Goal: Task Accomplishment & Management: Manage account settings

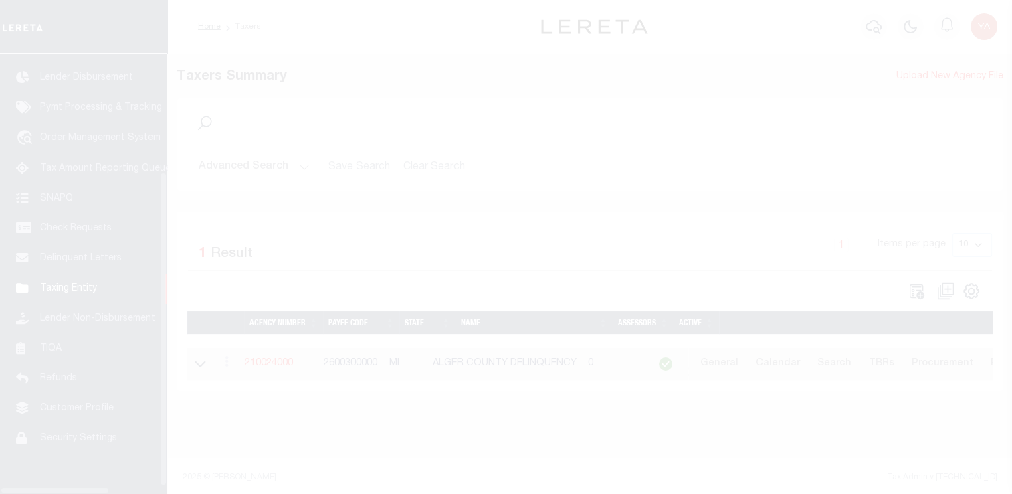
scroll to position [160, 0]
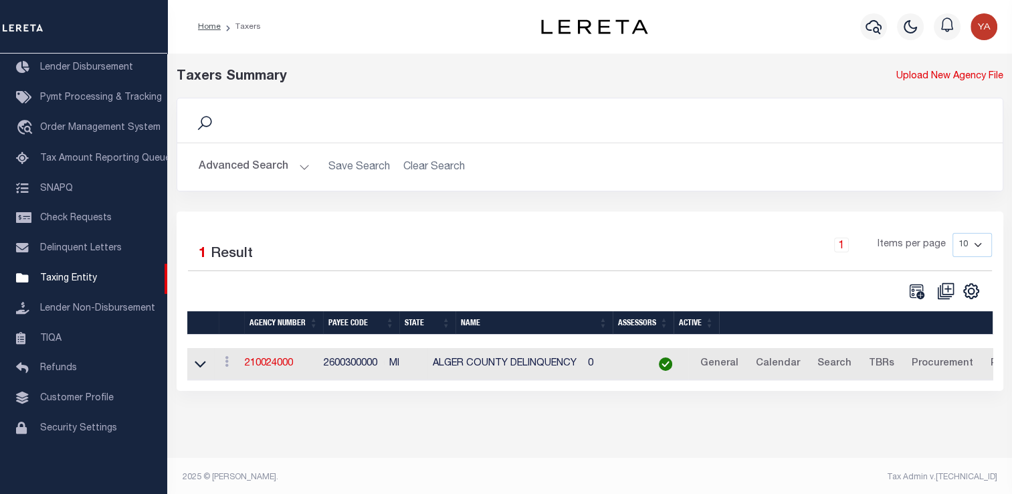
click at [288, 165] on button "Advanced Search" at bounding box center [254, 167] width 111 height 26
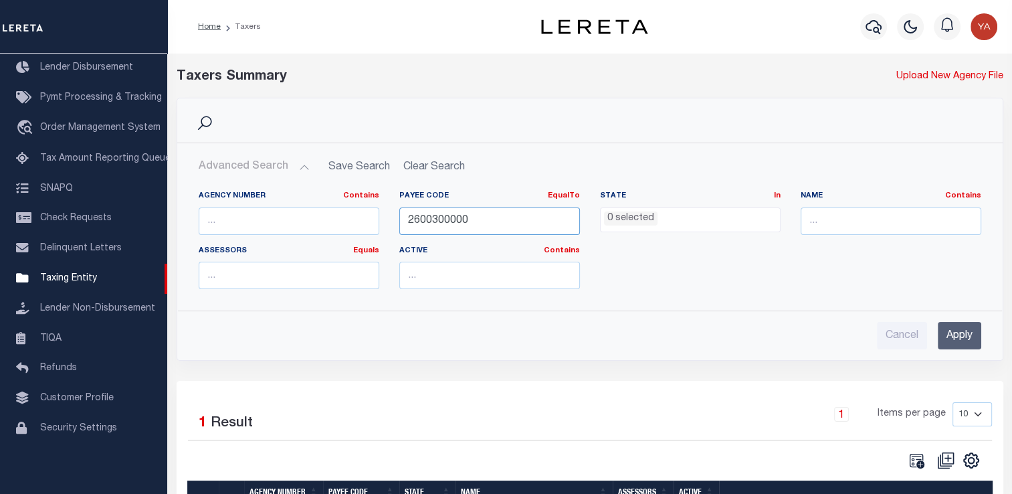
click at [441, 221] on input "2600300000" at bounding box center [489, 220] width 181 height 27
click at [956, 340] on input "Apply" at bounding box center [959, 335] width 43 height 27
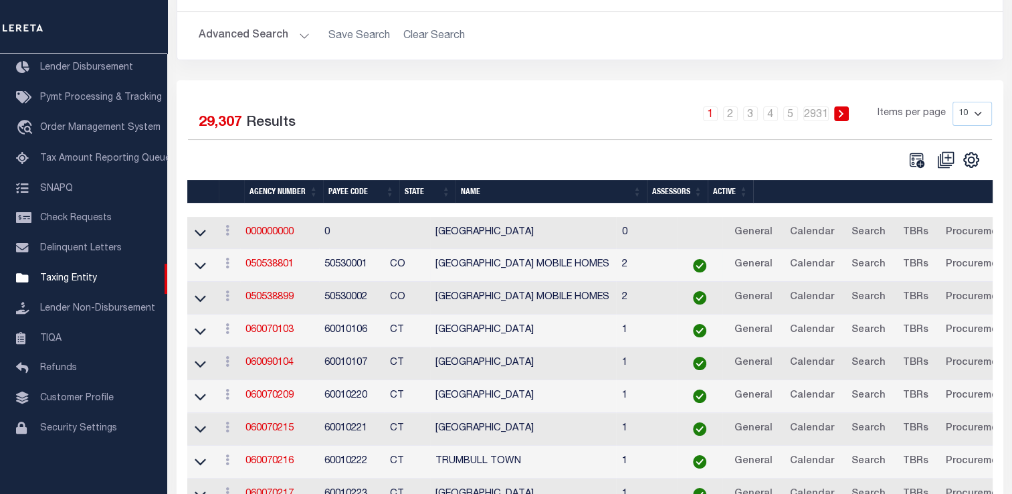
scroll to position [134, 0]
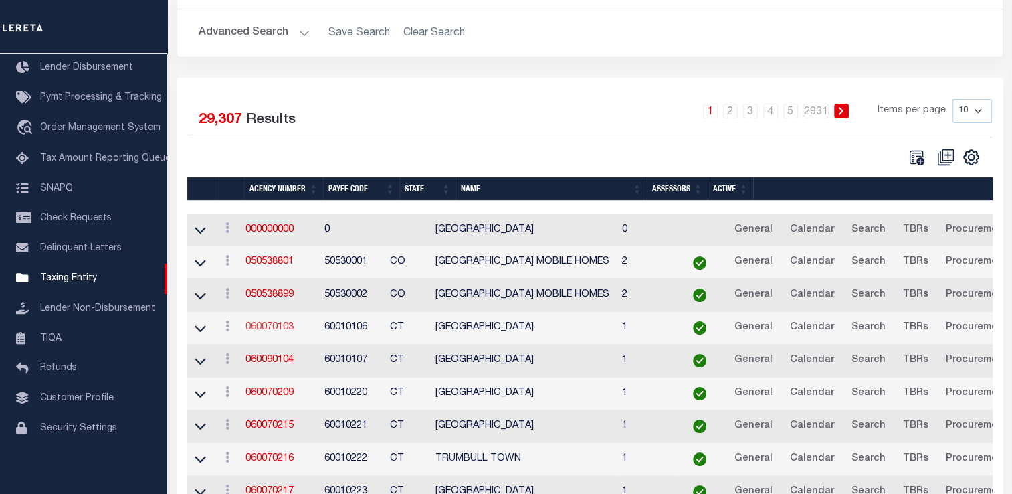
click at [280, 327] on link "060070103" at bounding box center [269, 326] width 48 height 9
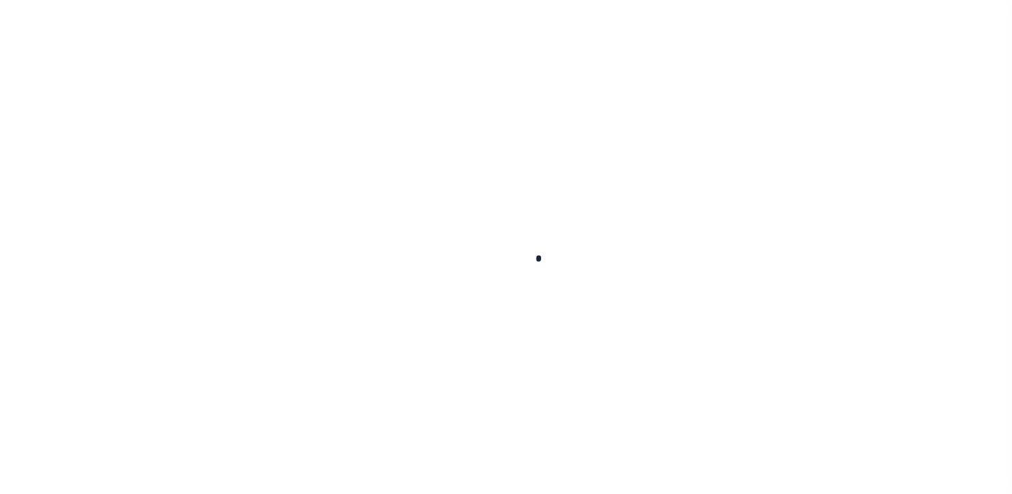
select select
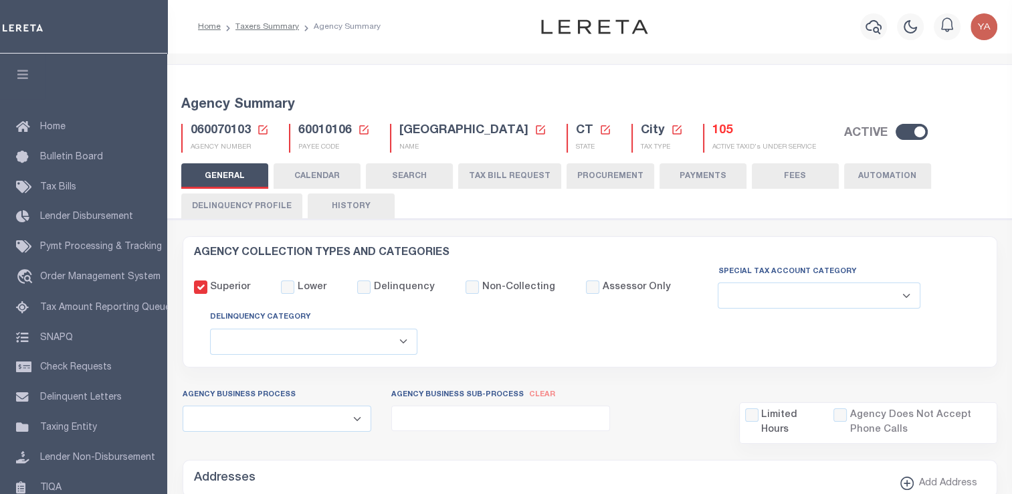
checkbox input "false"
select select "5"
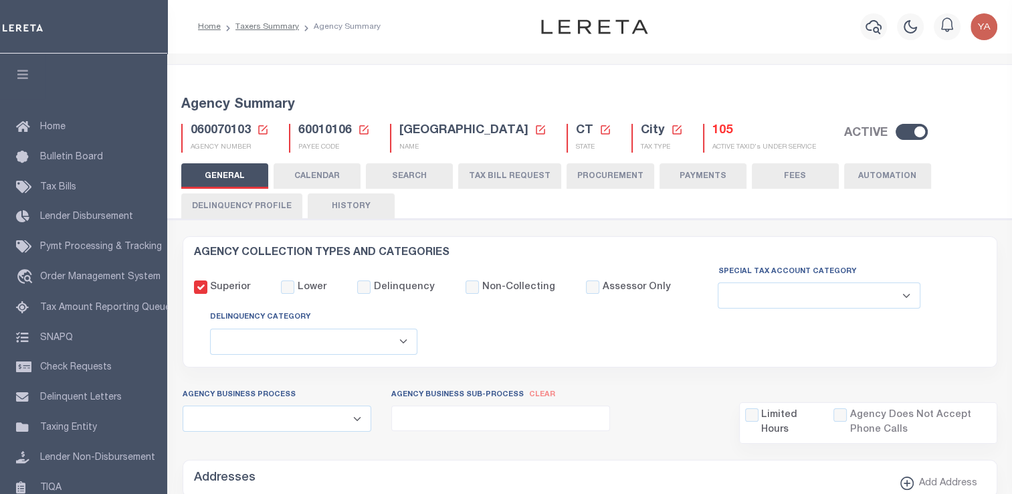
select select "4"
checkbox input "false"
type input "900104002"
select select
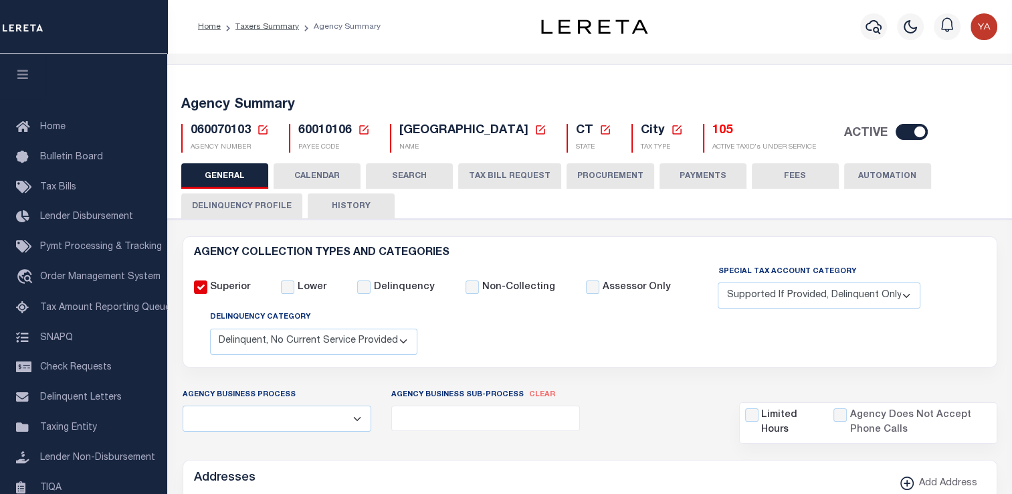
click at [237, 209] on button "Delinquency Profile" at bounding box center [241, 205] width 121 height 25
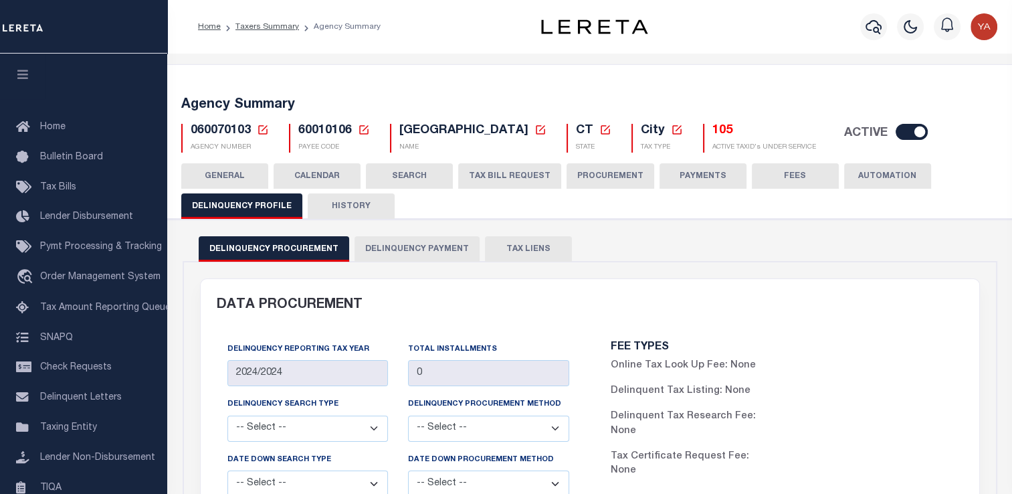
click at [418, 249] on button "Delinquency Payment" at bounding box center [416, 248] width 125 height 25
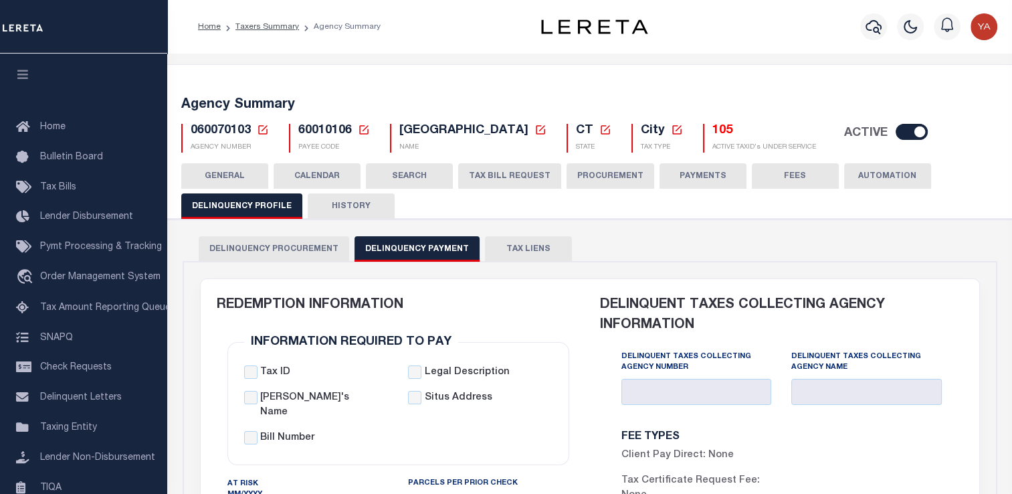
click at [225, 172] on button "GENERAL" at bounding box center [224, 175] width 87 height 25
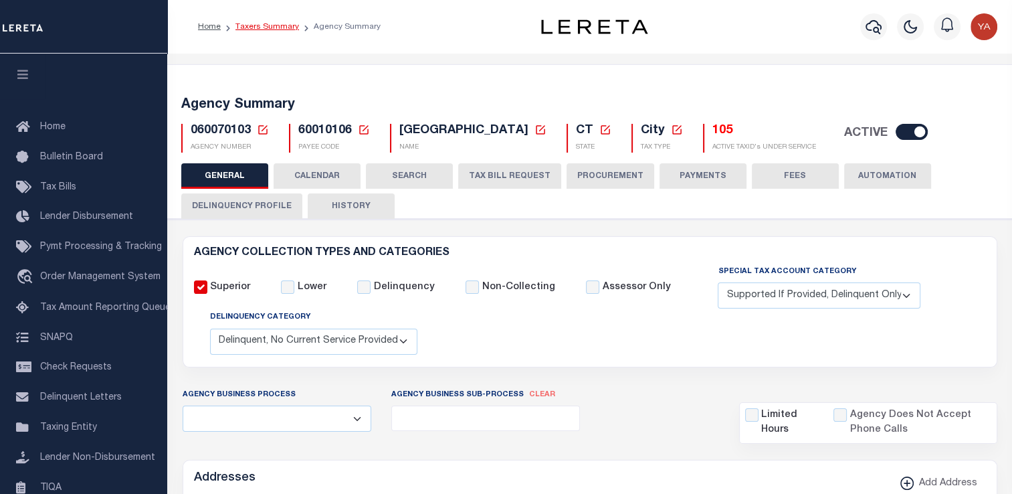
click at [265, 25] on link "Taxers Summary" at bounding box center [267, 27] width 64 height 8
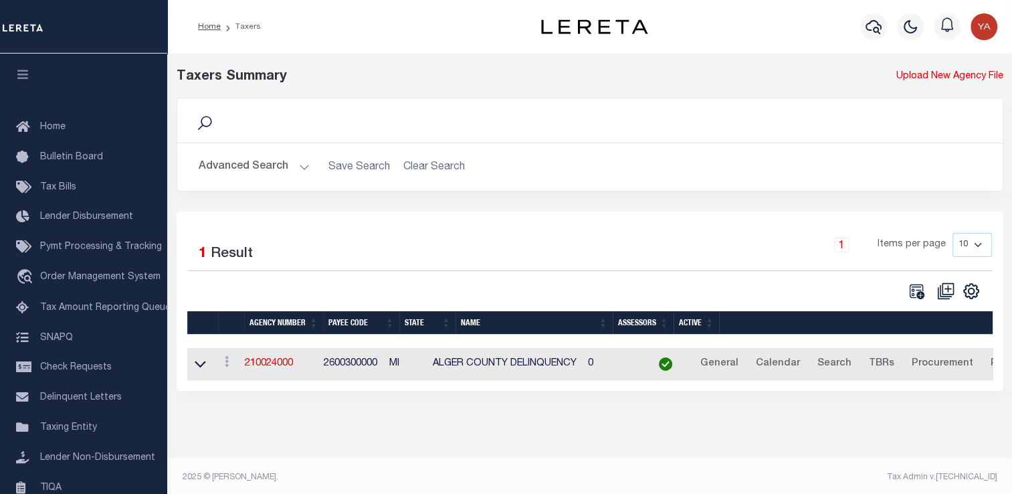
click at [284, 171] on button "Advanced Search" at bounding box center [254, 167] width 111 height 26
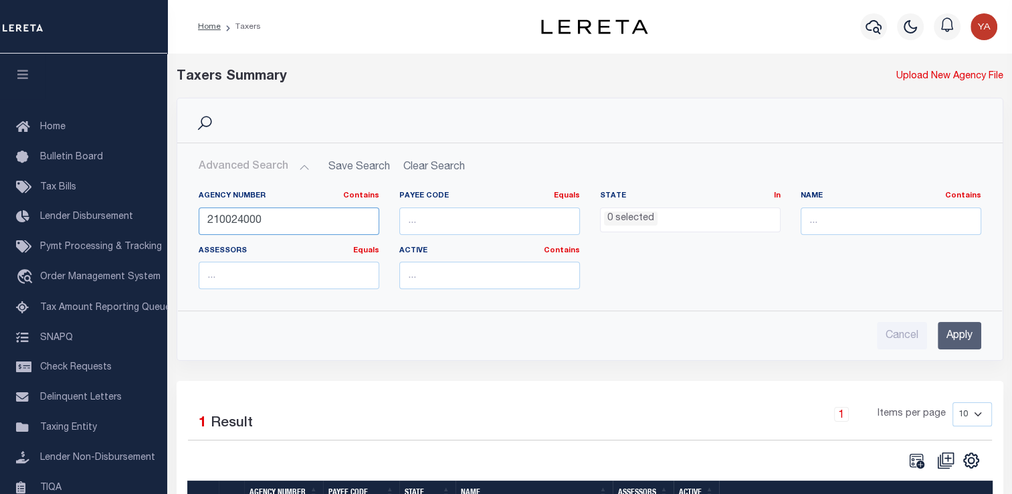
click at [243, 224] on input "210024000" at bounding box center [289, 220] width 181 height 27
click at [969, 334] on input "Apply" at bounding box center [959, 335] width 43 height 27
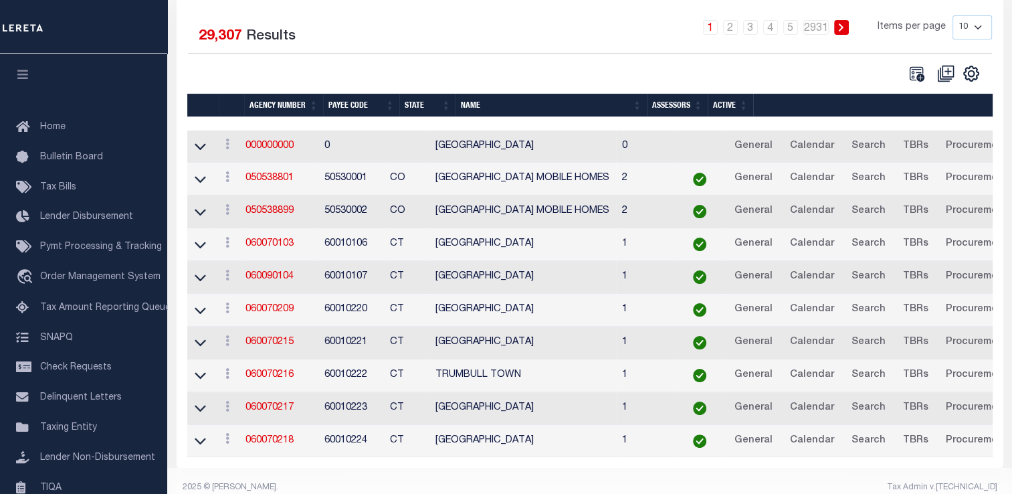
scroll to position [237, 0]
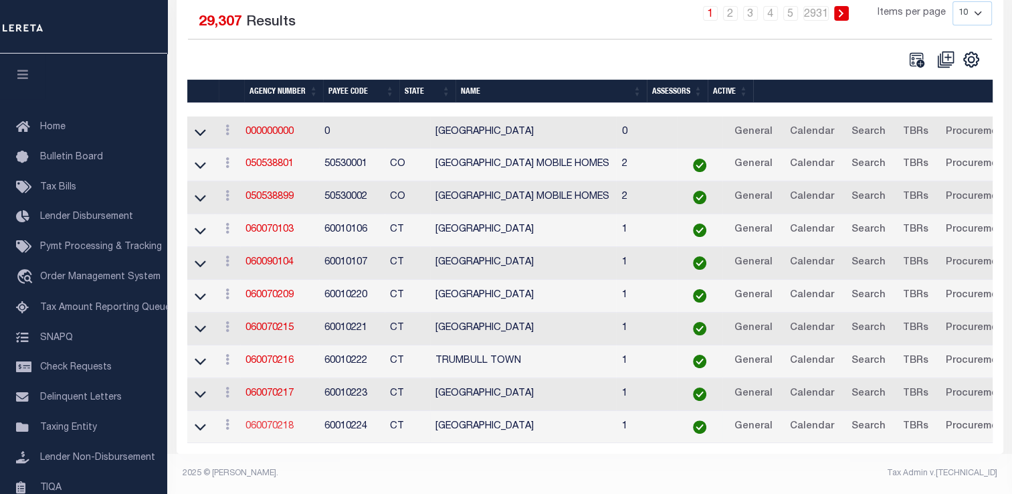
click at [281, 421] on link "060070218" at bounding box center [269, 425] width 48 height 9
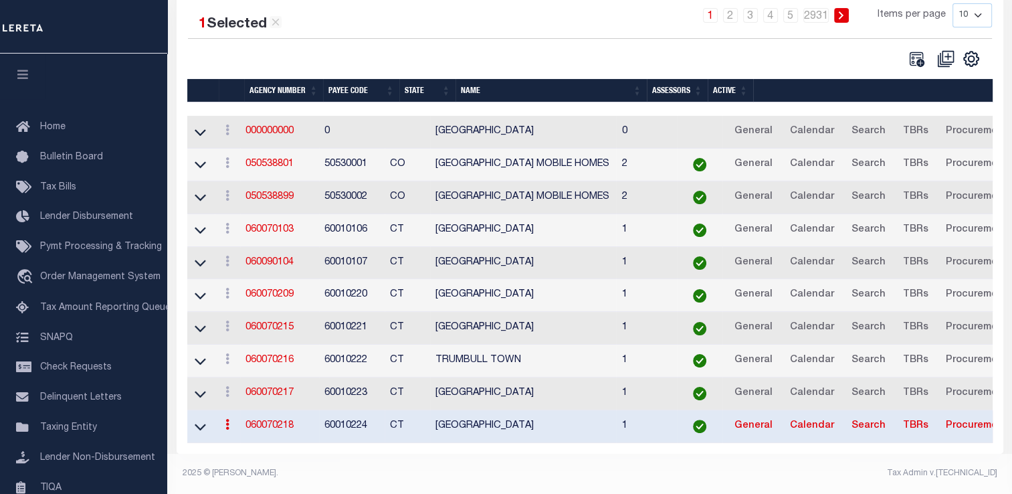
scroll to position [234, 0]
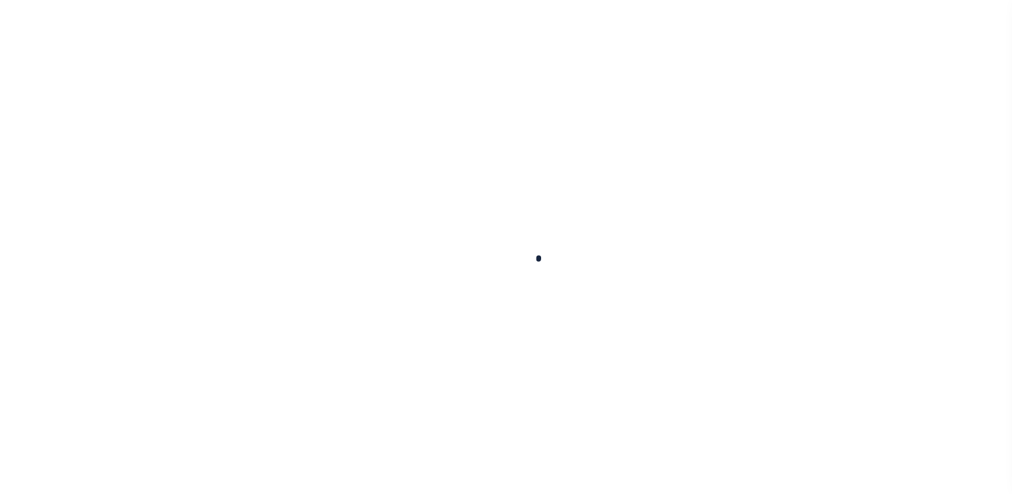
select select
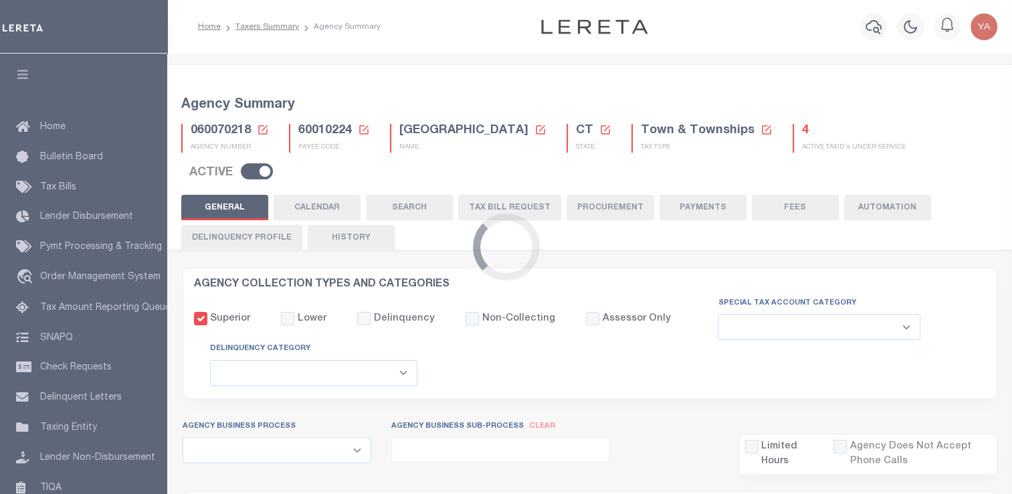
checkbox input "false"
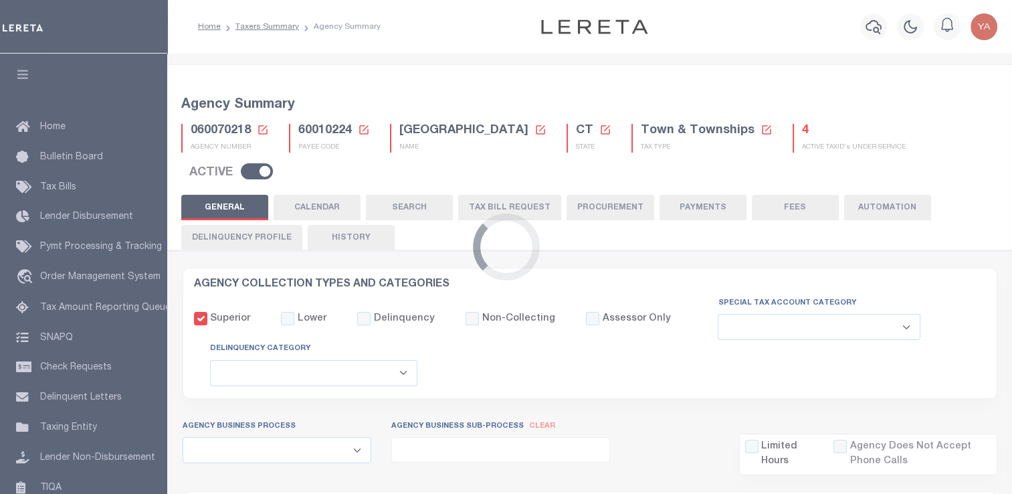
type input "900117008"
select select
select select "2022"
type input "12"
select select
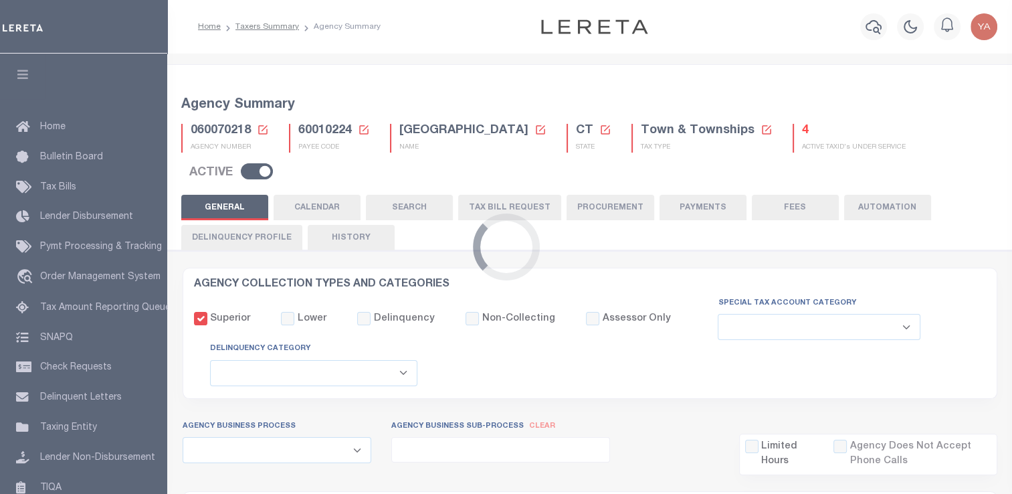
select select
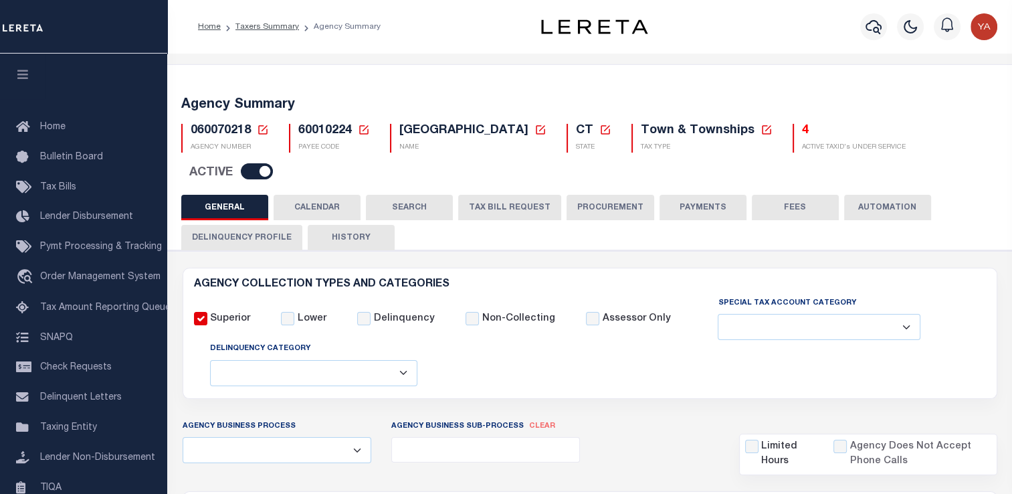
click at [261, 225] on button "Delinquency Profile" at bounding box center [241, 237] width 121 height 25
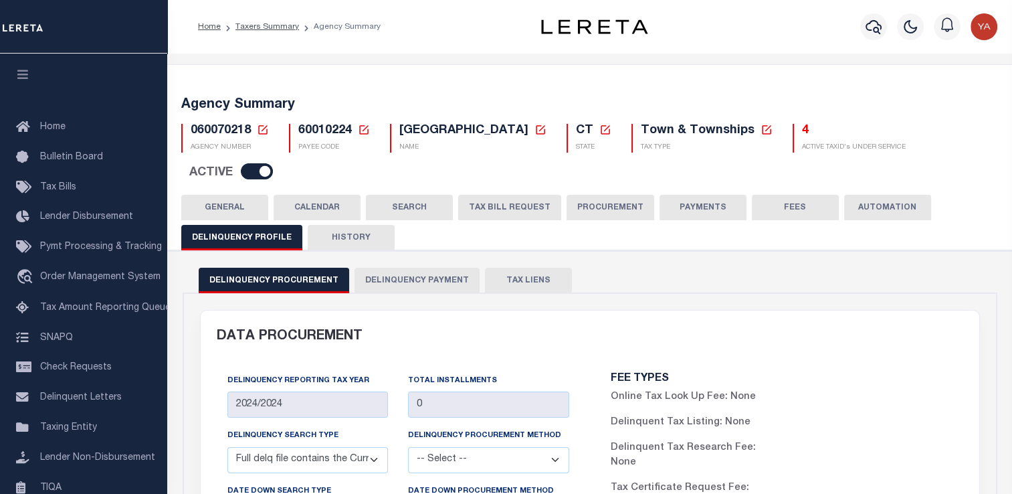
click at [415, 268] on button "Delinquency Payment" at bounding box center [416, 280] width 125 height 25
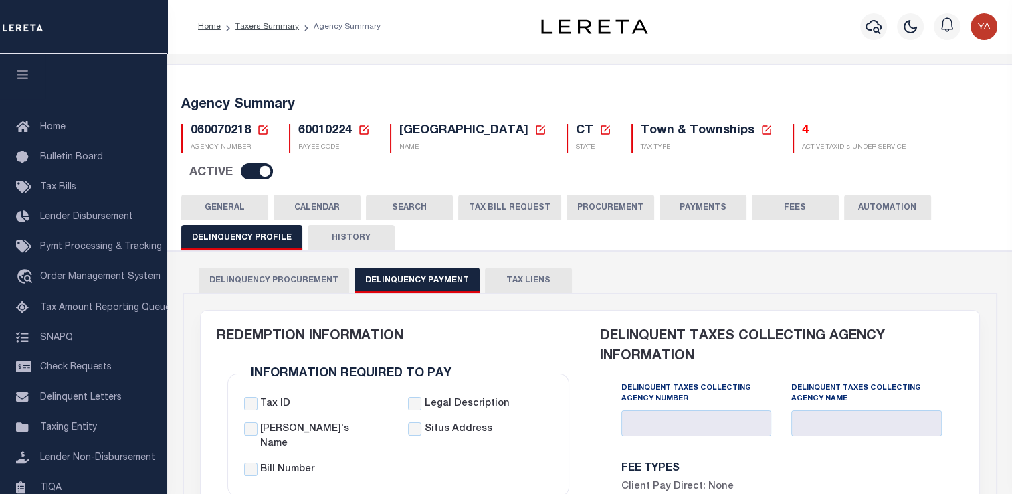
click at [208, 195] on button "GENERAL" at bounding box center [224, 207] width 87 height 25
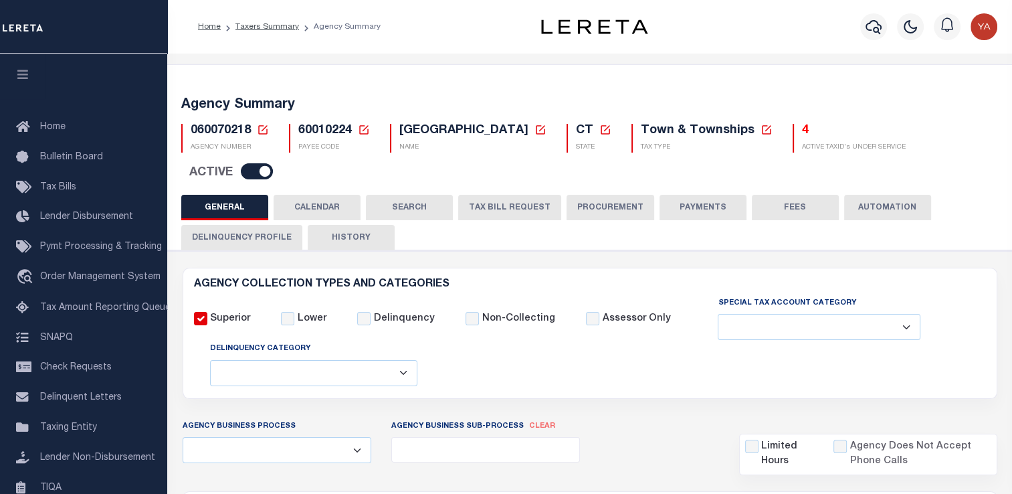
drag, startPoint x: 265, startPoint y: 25, endPoint x: 256, endPoint y: 47, distance: 23.1
click at [265, 25] on link "Taxers Summary" at bounding box center [267, 27] width 64 height 8
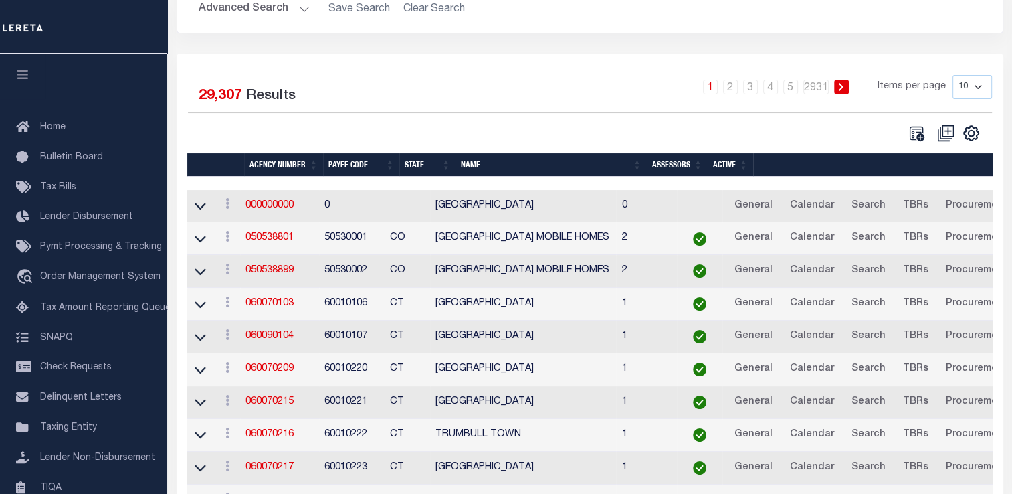
scroll to position [36, 0]
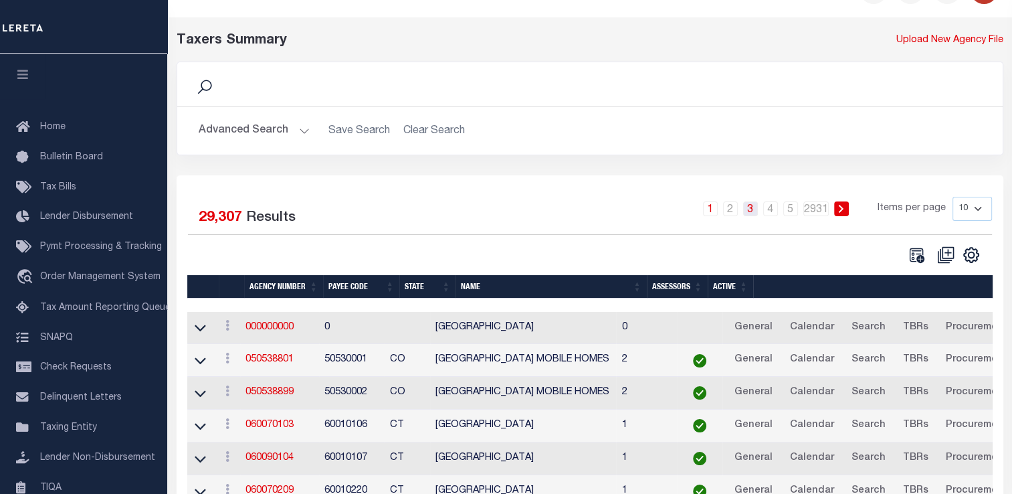
click at [757, 207] on link "3" at bounding box center [750, 208] width 15 height 15
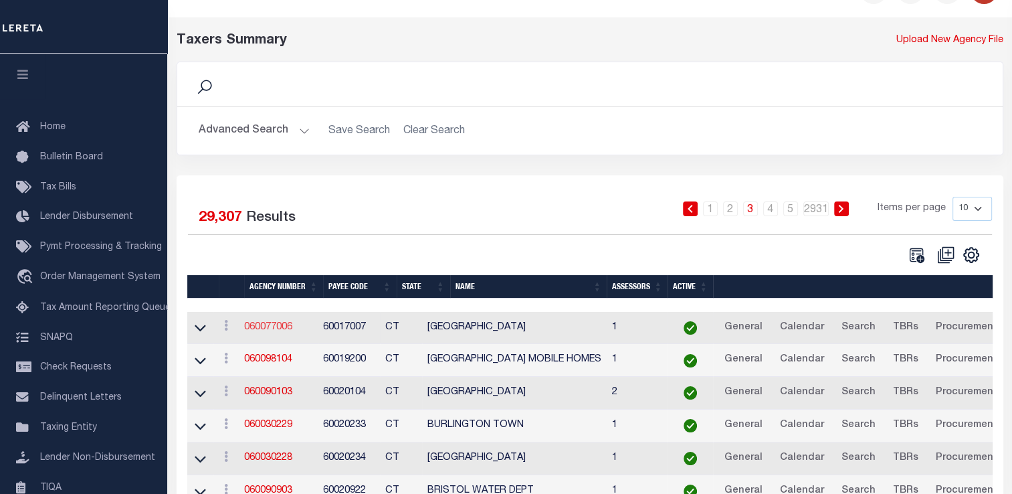
click at [277, 326] on link "060077006" at bounding box center [268, 326] width 48 height 9
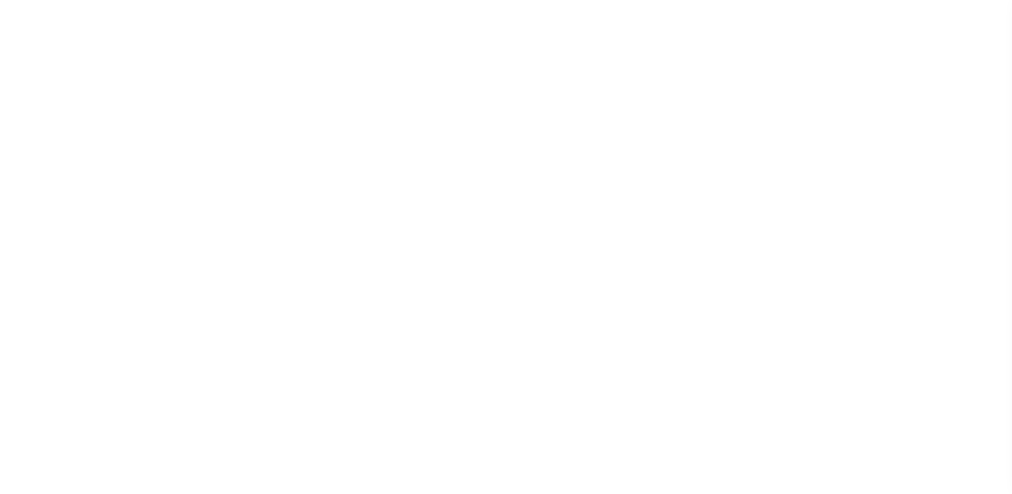
select select
type input "2024/2024"
type input "0"
select select "CPYM"
select select "PHONE"
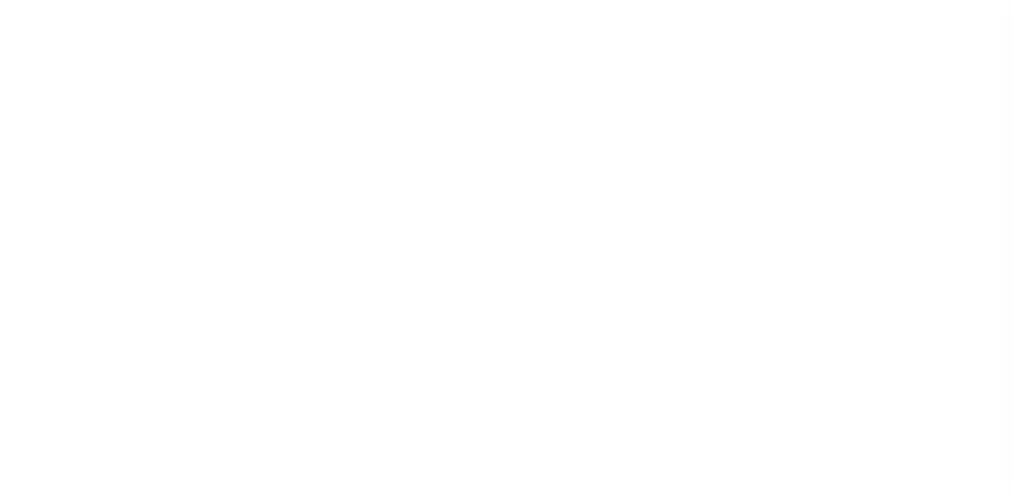
select select "CPYM"
select select "PHONE"
select select "STN"
select select
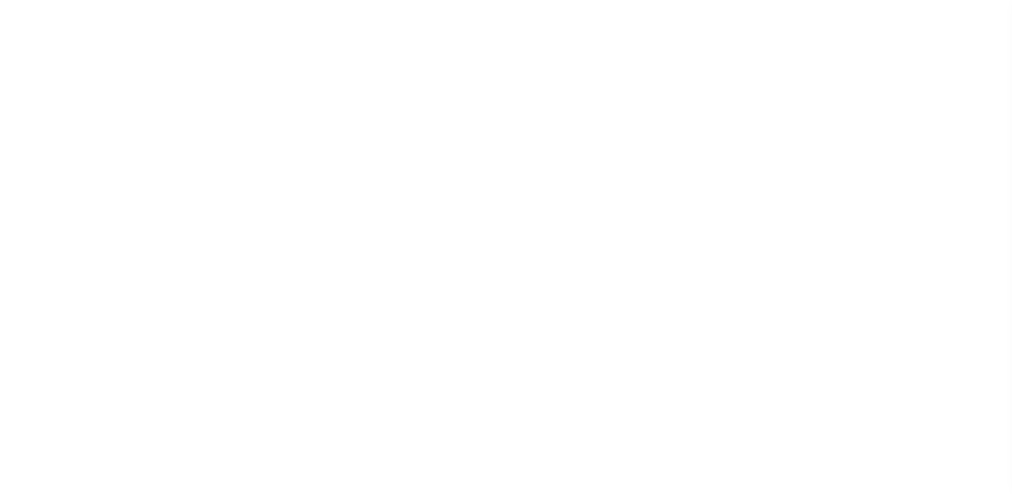
select select "2024"
type input "12"
select select
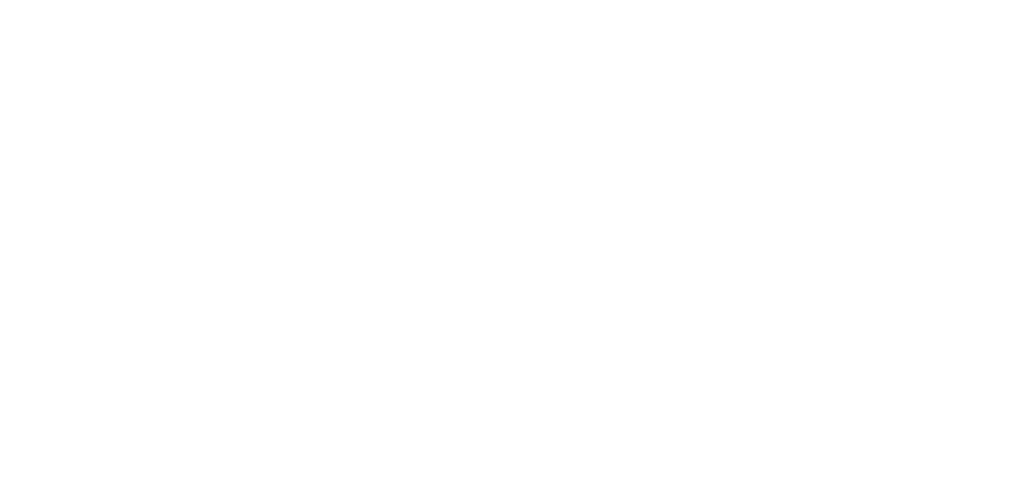
select select
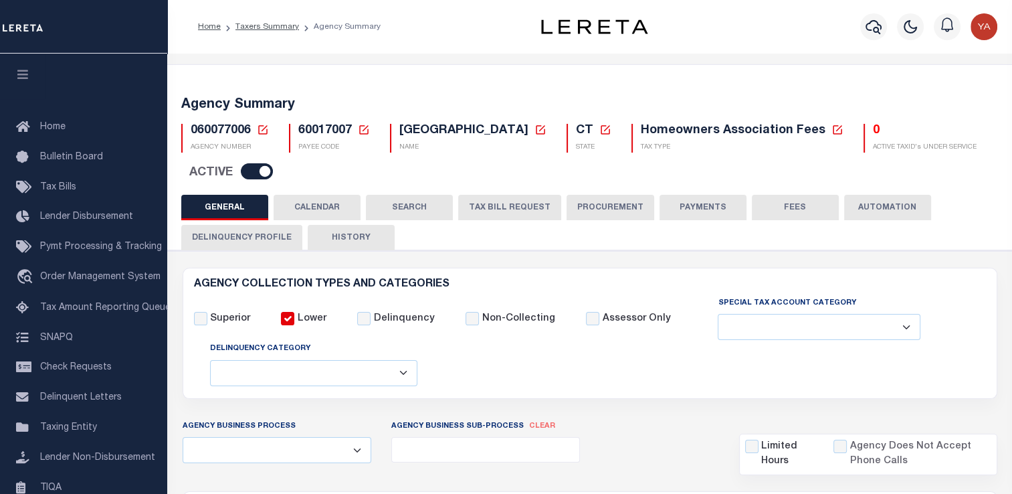
click at [253, 246] on button "Delinquency Profile" at bounding box center [241, 237] width 121 height 25
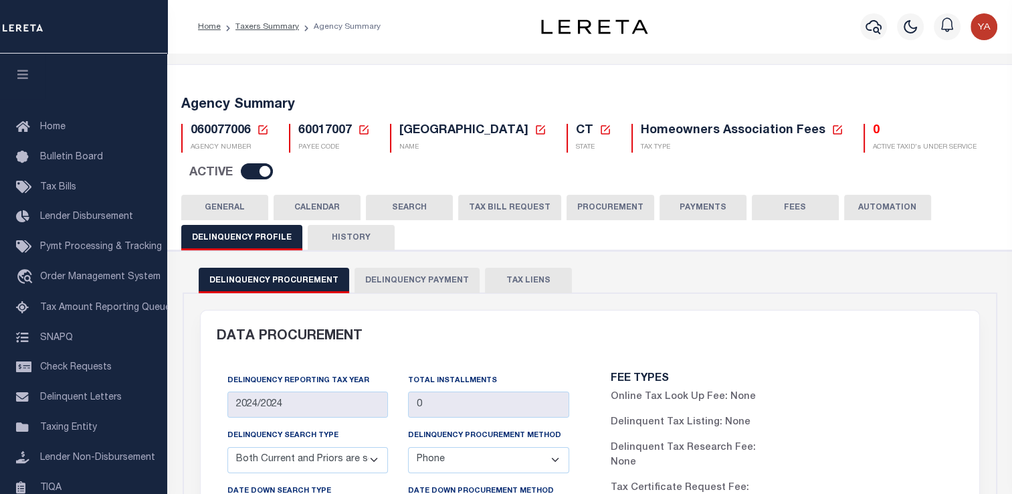
scroll to position [134, 0]
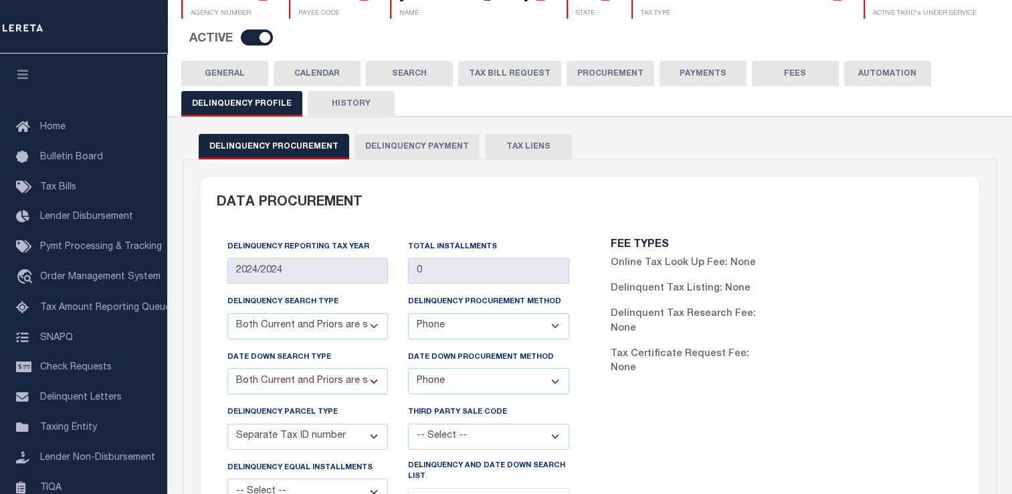
click at [428, 154] on button "Delinquency Payment" at bounding box center [416, 146] width 125 height 25
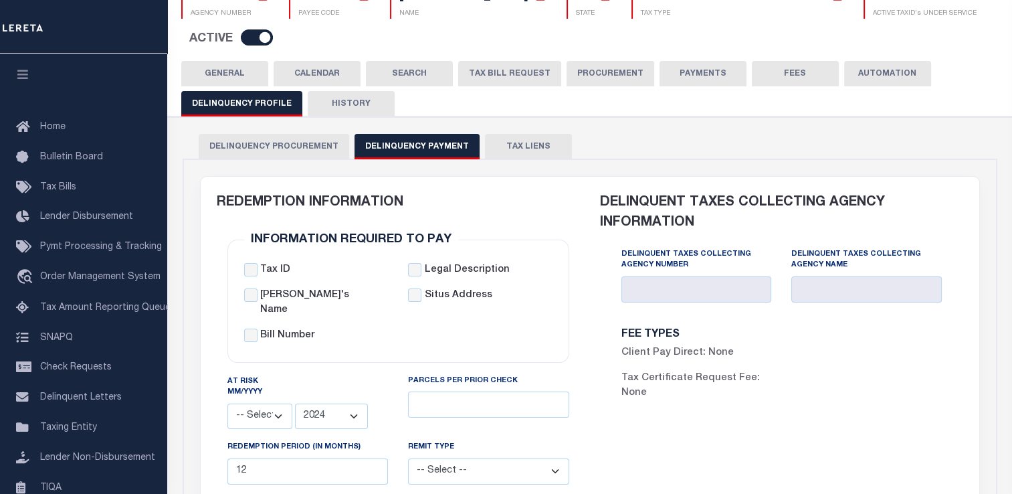
click at [230, 86] on button "GENERAL" at bounding box center [224, 73] width 87 height 25
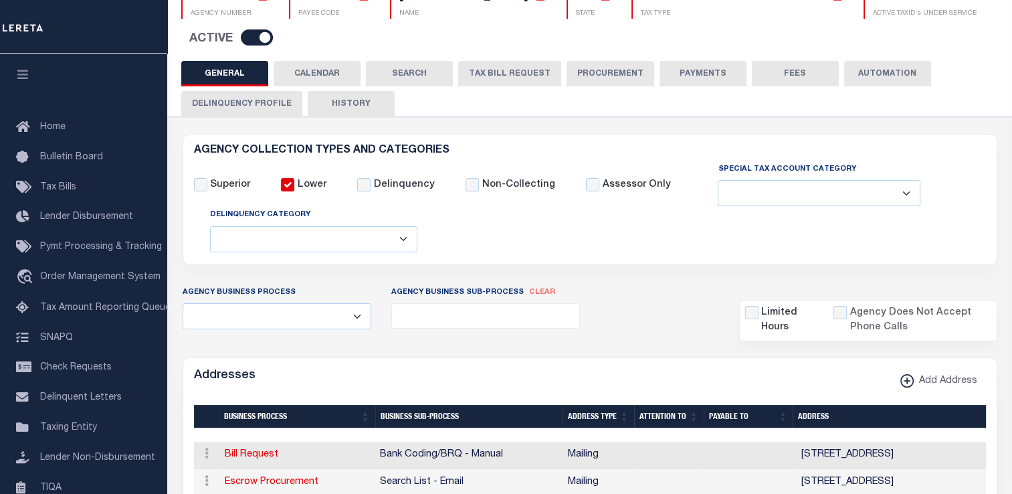
scroll to position [0, 0]
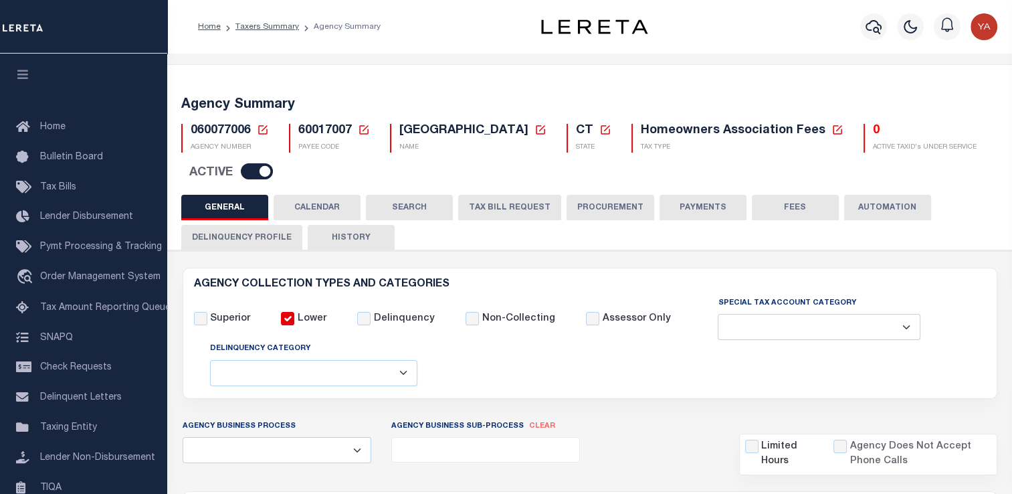
click at [360, 128] on icon at bounding box center [364, 130] width 12 height 12
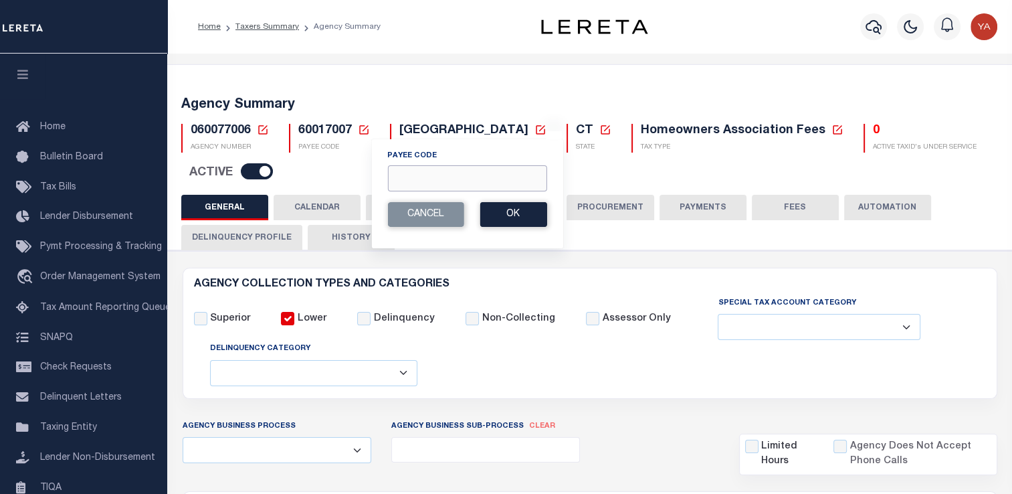
click at [430, 182] on input "Payee Code" at bounding box center [466, 178] width 159 height 26
paste input "4202903003"
type input "4202903003"
click at [511, 216] on button "Ok" at bounding box center [513, 214] width 67 height 25
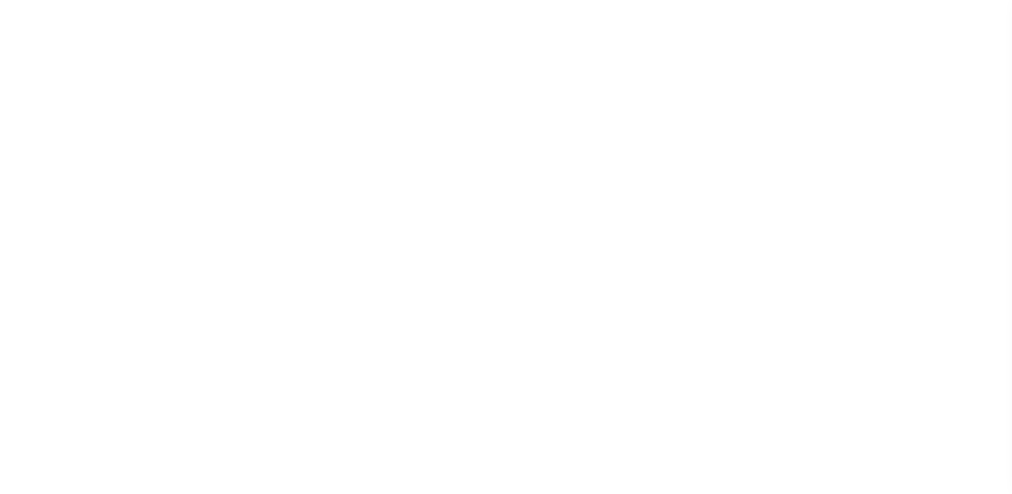
select select
checkbox input "false"
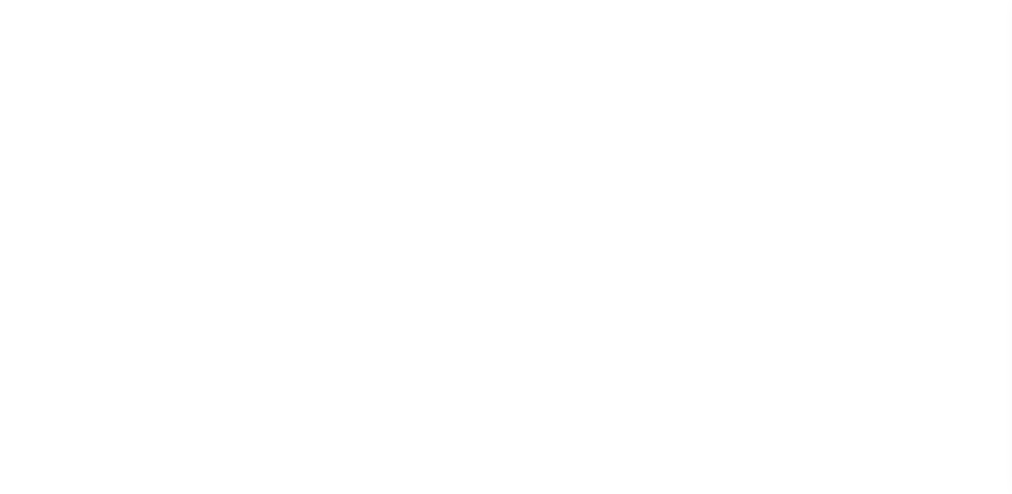
checkbox input "false"
type input "4202903003"
select select
select select "2023"
type input "12"
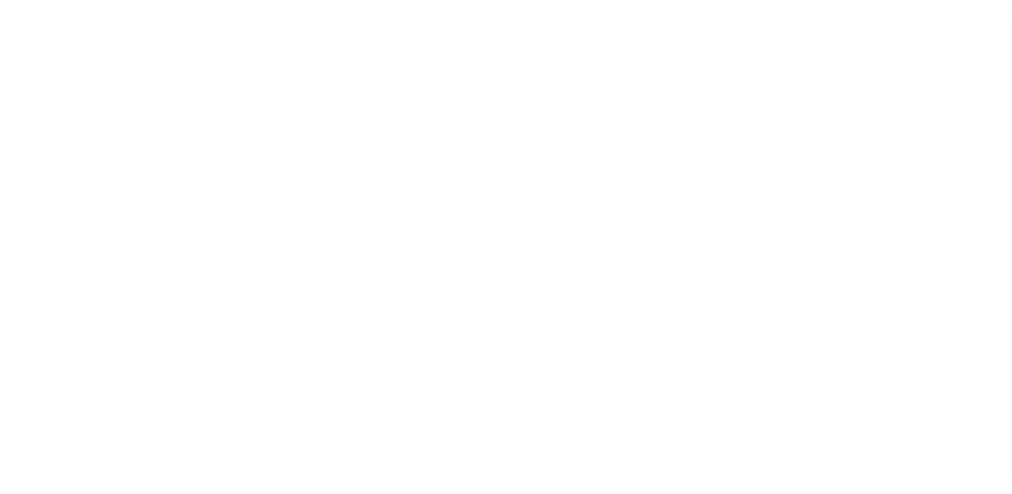
select select
type input "370154000"
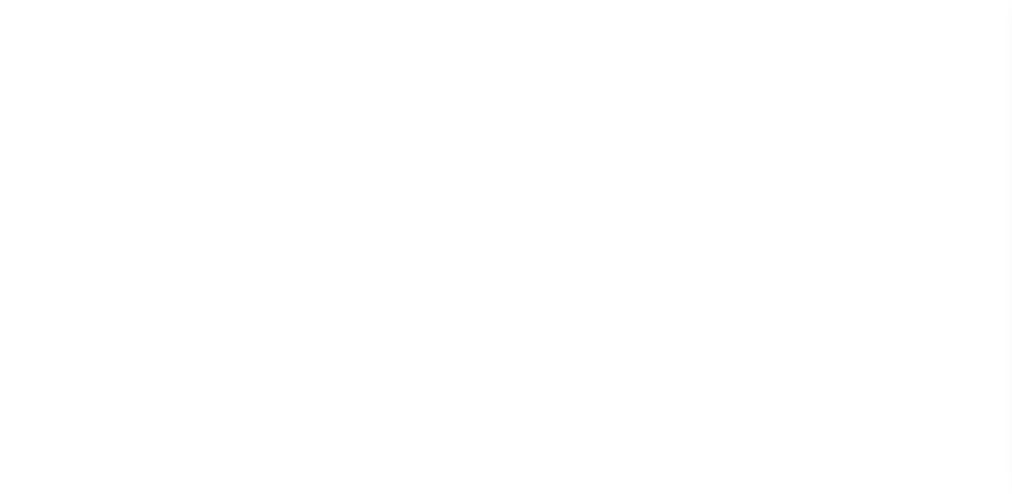
type input "CHESTER COUNTY TAX CLAIM BUREAU"
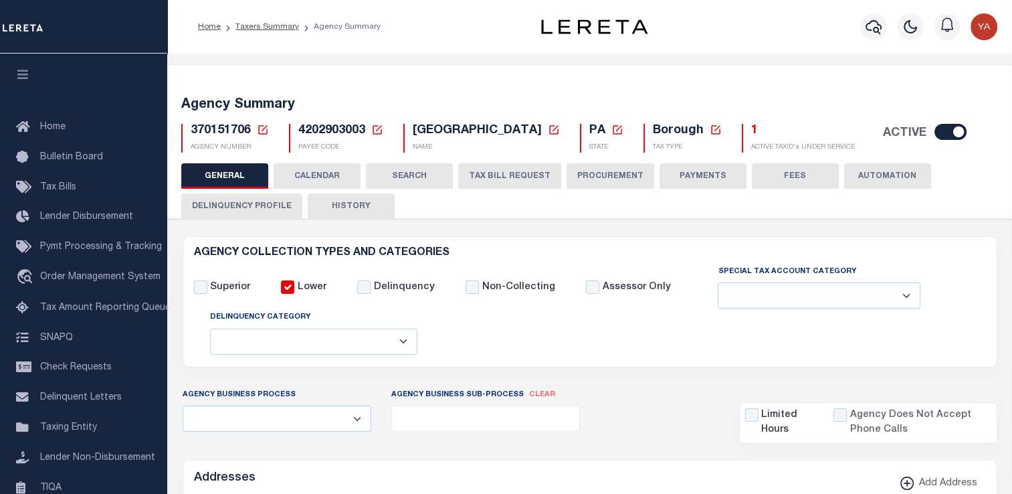
drag, startPoint x: 229, startPoint y: 199, endPoint x: 325, endPoint y: 253, distance: 109.9
click at [231, 199] on button "Delinquency Profile" at bounding box center [241, 205] width 121 height 25
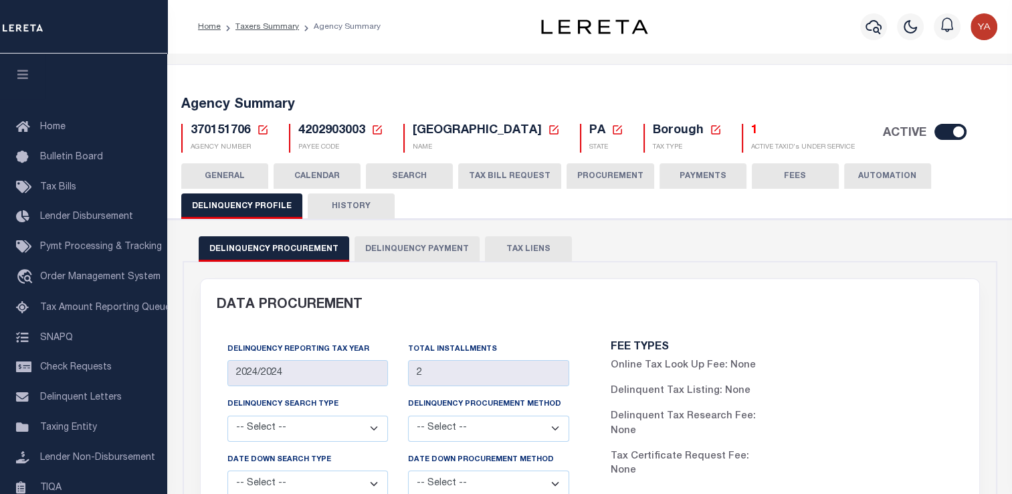
click at [395, 250] on button "Delinquency Payment" at bounding box center [416, 248] width 125 height 25
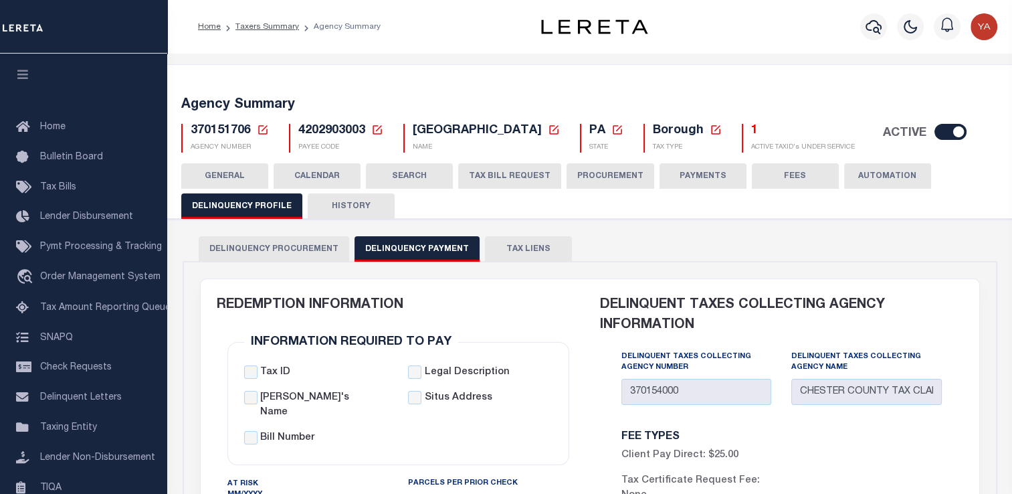
click at [219, 132] on span "370151706" at bounding box center [221, 130] width 60 height 12
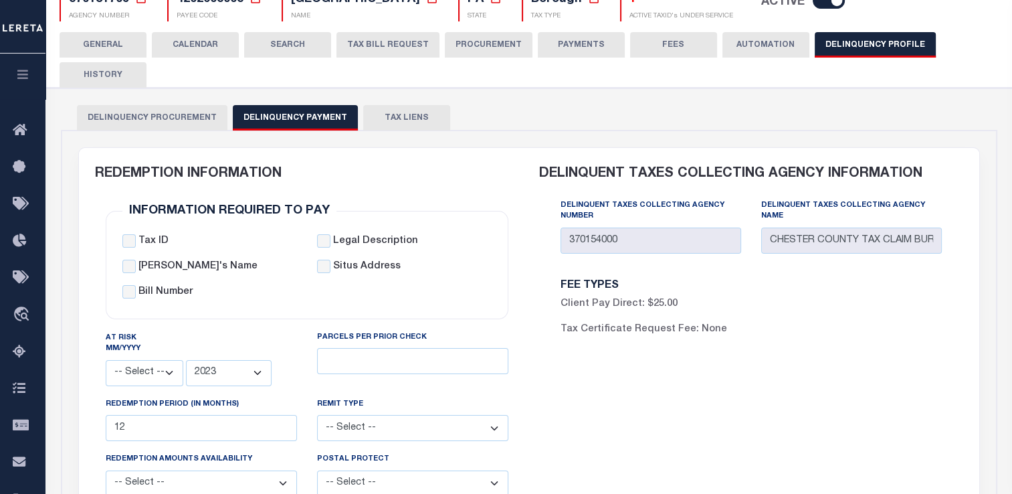
scroll to position [134, 0]
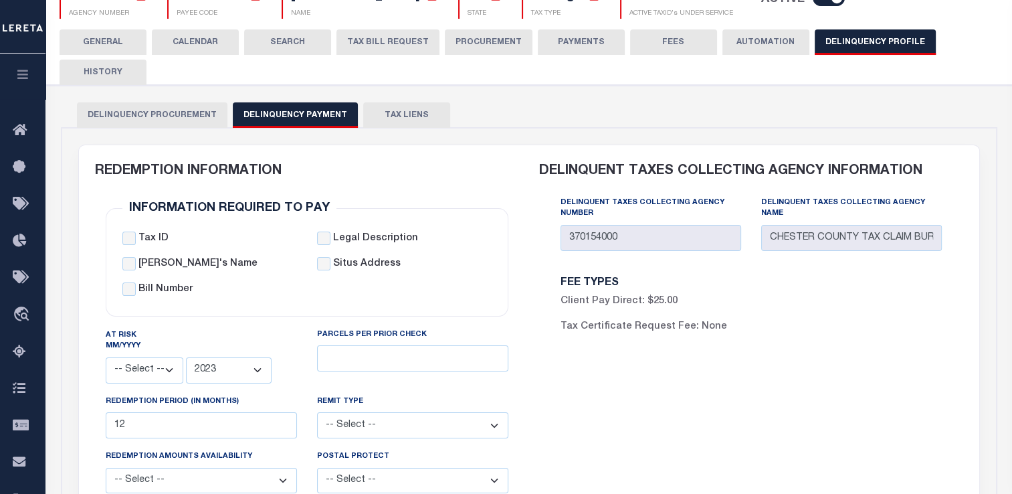
click at [105, 46] on button "GENERAL" at bounding box center [103, 41] width 87 height 25
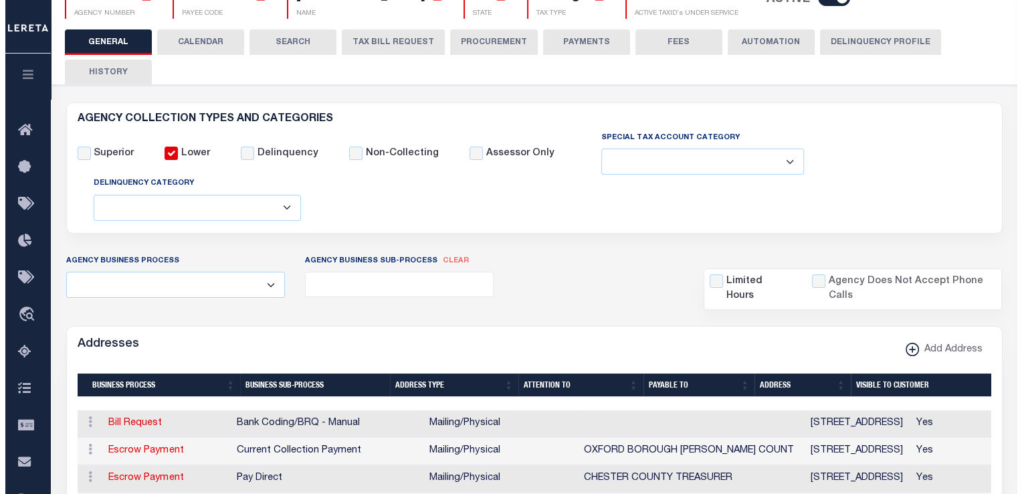
scroll to position [334, 0]
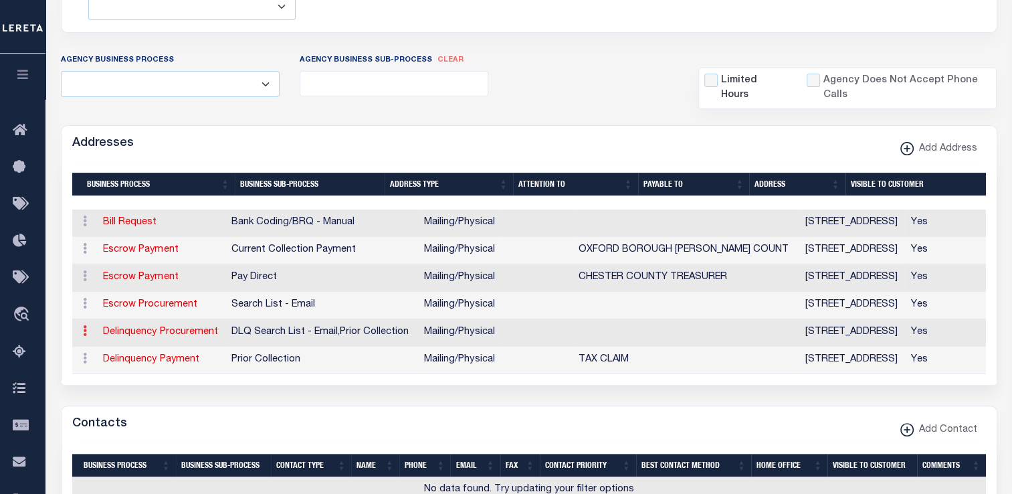
click at [83, 334] on icon at bounding box center [85, 330] width 4 height 11
click at [86, 356] on link at bounding box center [85, 359] width 15 height 11
click at [119, 331] on link "Delinquency Procurement" at bounding box center [160, 331] width 114 height 9
select select "1"
checkbox input "false"
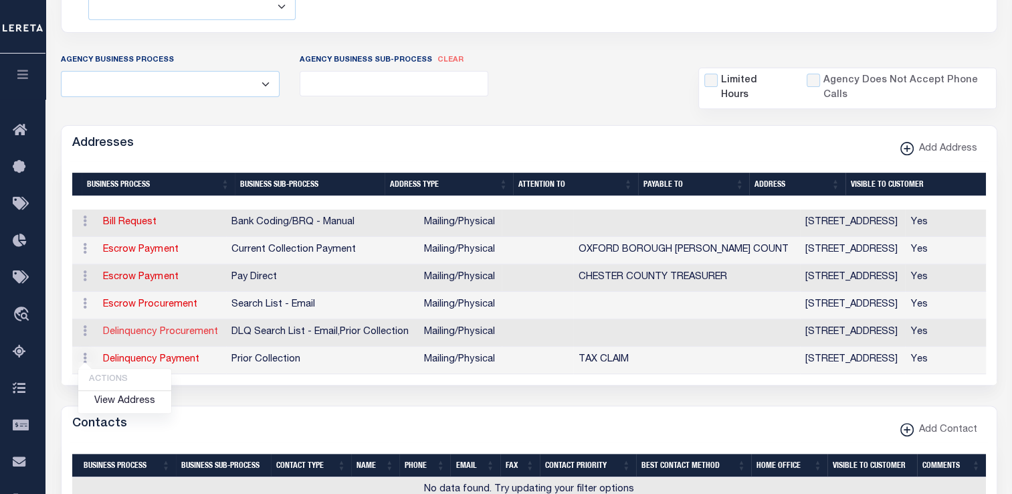
select select
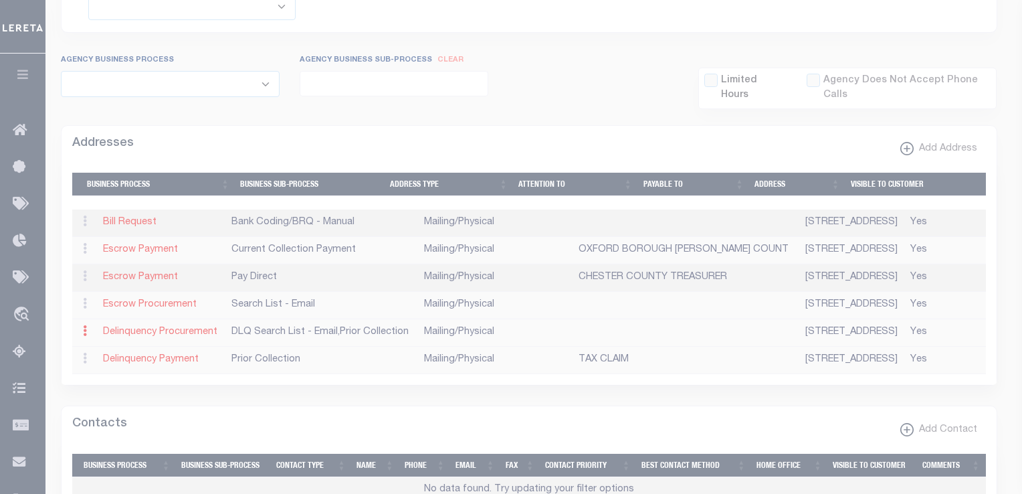
type input "313 W. MARKET STREET"
type input "SUITE 3602"
type input "WEST CHESTER"
select select "PA"
type input "19380-0991"
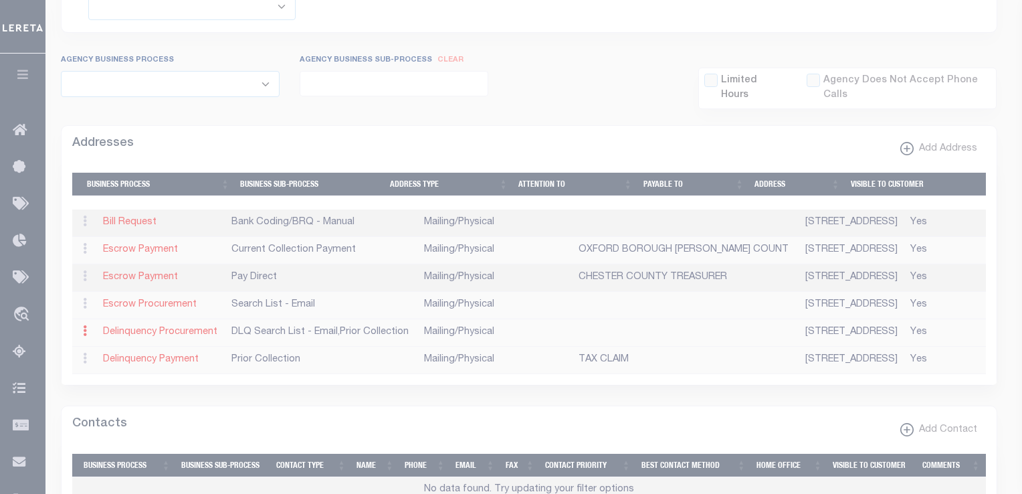
select select "5"
checkbox input "true"
select select "4"
select select "18"
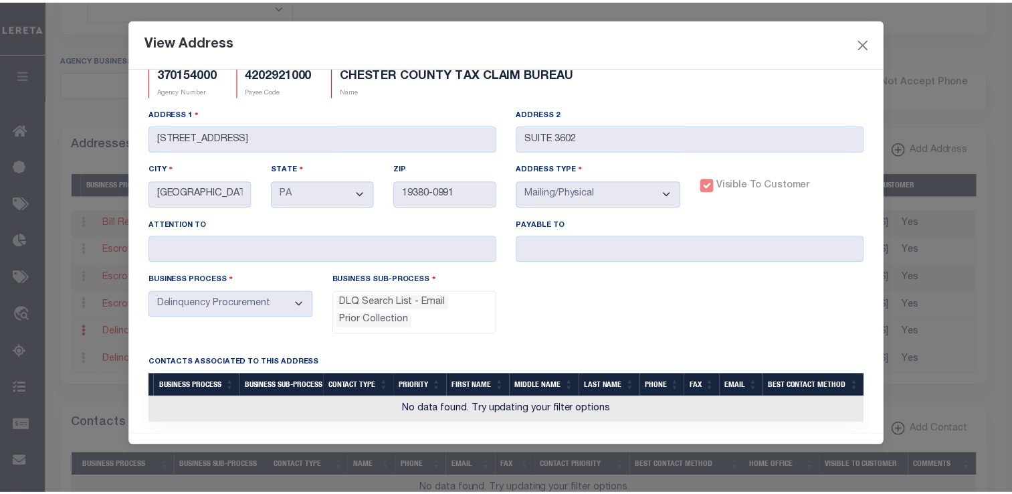
scroll to position [30, 0]
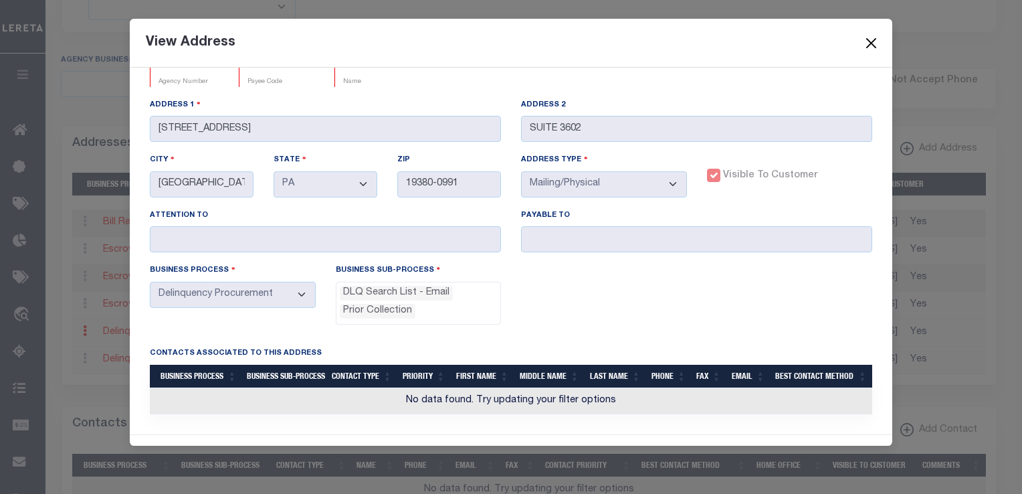
click at [876, 45] on button "Close" at bounding box center [871, 42] width 17 height 17
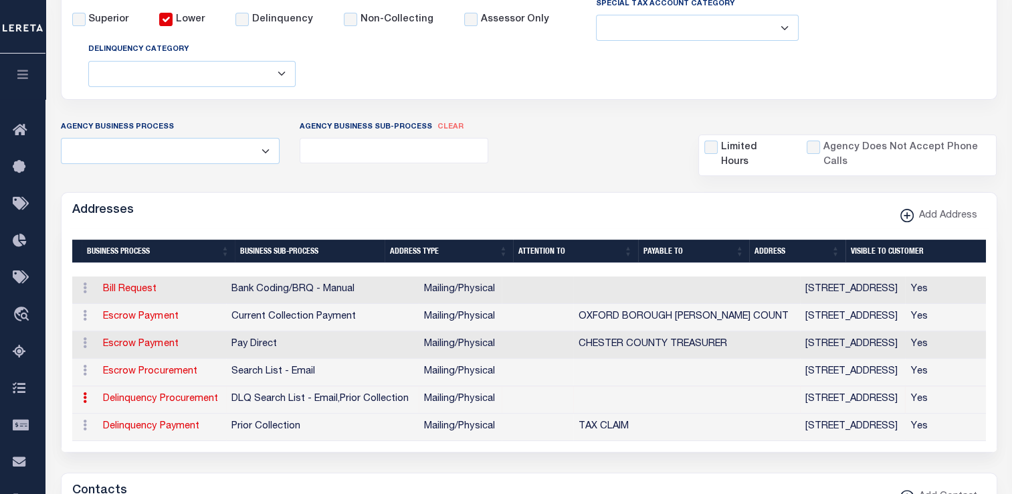
scroll to position [334, 0]
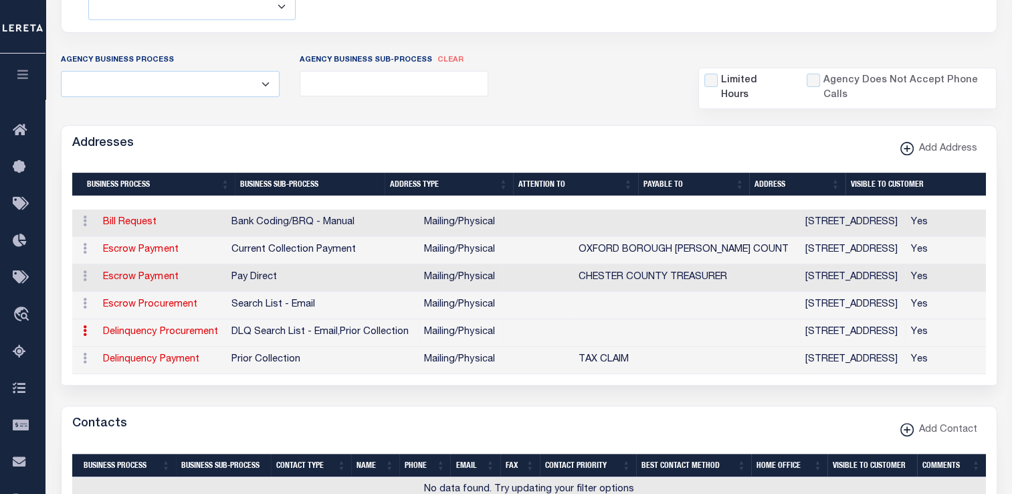
drag, startPoint x: 727, startPoint y: 371, endPoint x: 540, endPoint y: 376, distance: 186.6
click at [566, 385] on div "1 Selected 6 Results Items per page" at bounding box center [529, 273] width 935 height 223
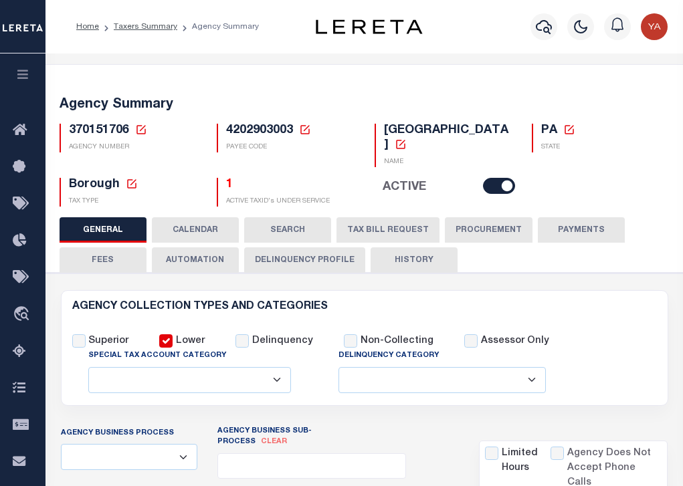
select select
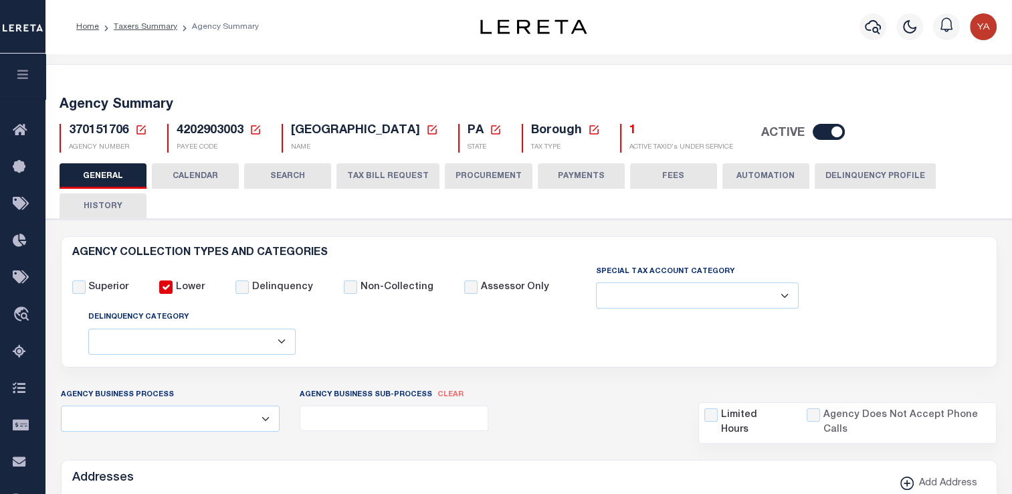
click at [262, 127] on div "4202903003 Payee Code Cancel Ok PAYEE CODE" at bounding box center [214, 138] width 114 height 29
click at [253, 129] on icon at bounding box center [255, 130] width 12 height 12
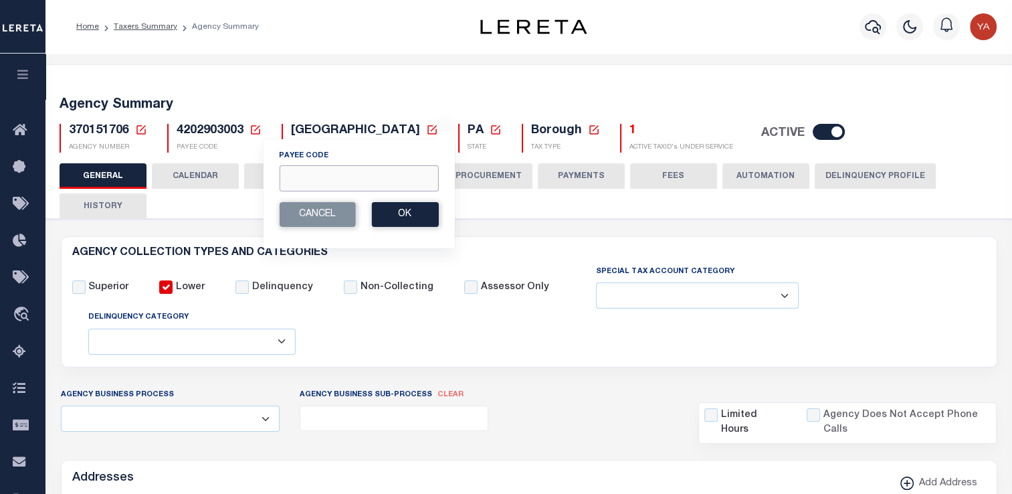
click at [308, 172] on input "Payee Code" at bounding box center [358, 178] width 159 height 26
paste input "370154000"
type input "370154000"
click at [294, 219] on button "Cancel" at bounding box center [317, 214] width 76 height 25
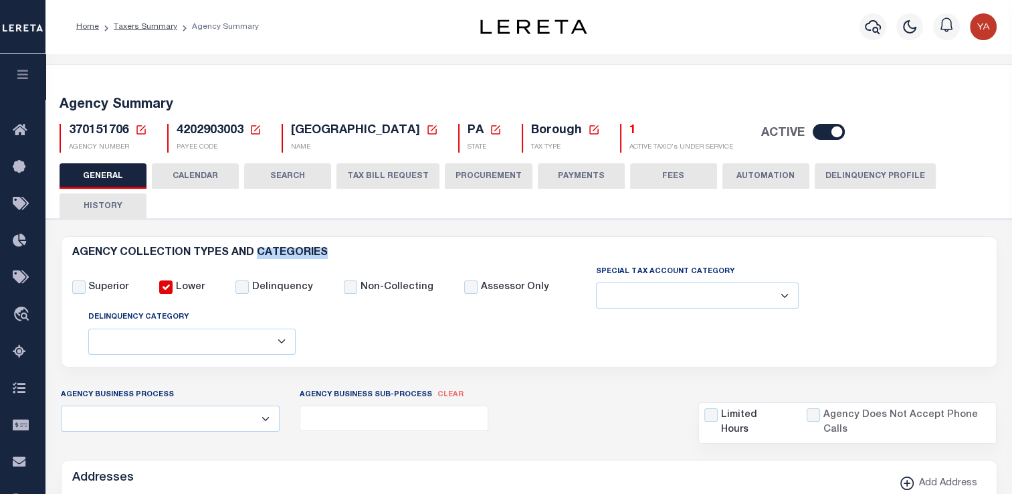
drag, startPoint x: 295, startPoint y: 219, endPoint x: 293, endPoint y: 190, distance: 29.5
drag, startPoint x: 293, startPoint y: 190, endPoint x: 255, endPoint y: 127, distance: 73.5
click at [255, 127] on icon at bounding box center [255, 130] width 12 height 12
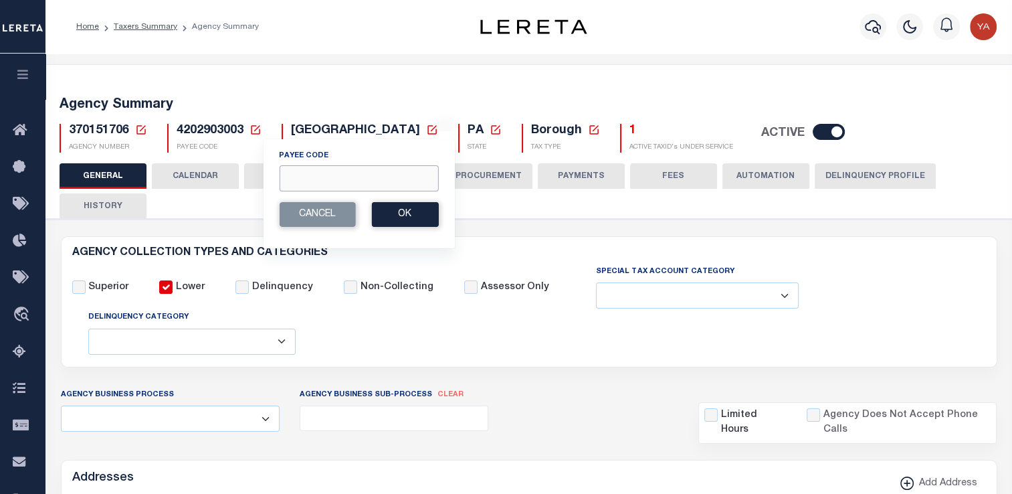
click at [344, 179] on input "Payee Code" at bounding box center [358, 178] width 159 height 26
paste input "370154000"
type input "370154000"
click at [400, 213] on button "Ok" at bounding box center [404, 214] width 67 height 25
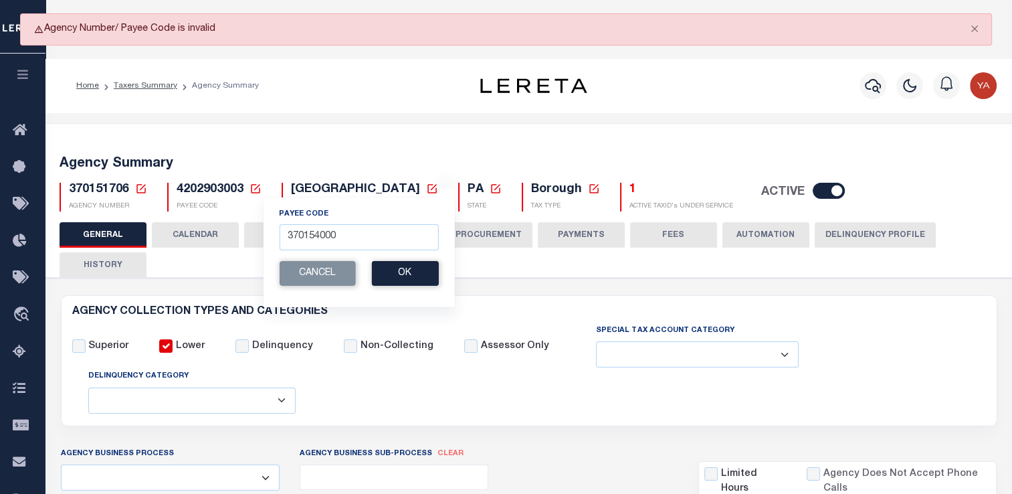
click at [233, 150] on div "Agency Summary 370151706 Agency Number Edit Cancel Ok New Agency Number Cancel …" at bounding box center [528, 181] width 971 height 82
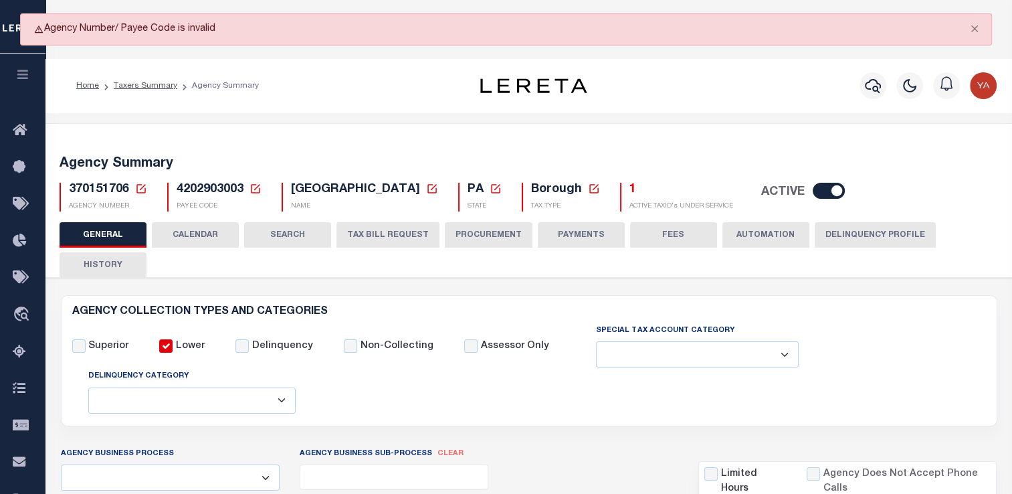
click at [255, 191] on icon at bounding box center [255, 189] width 12 height 12
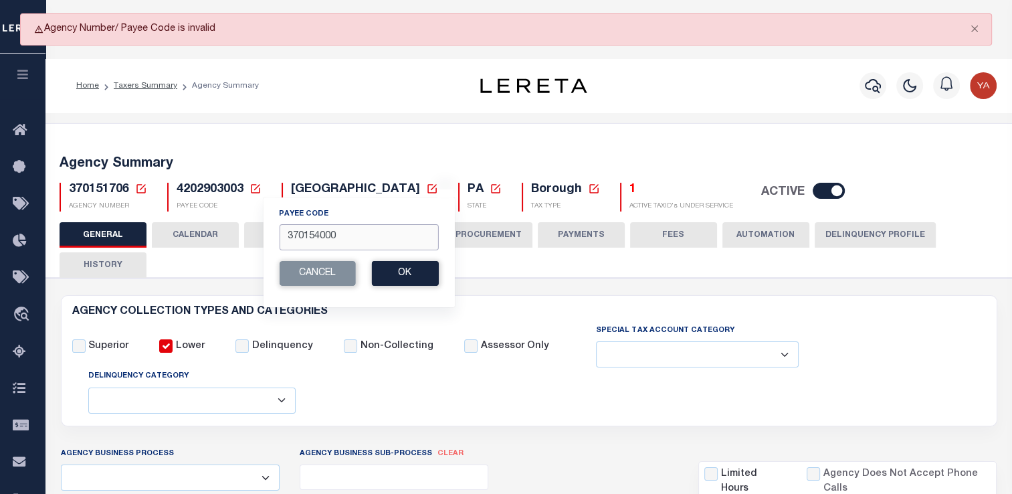
click at [309, 227] on input "370154000" at bounding box center [358, 237] width 159 height 26
click at [309, 232] on input "370154000" at bounding box center [358, 237] width 159 height 26
click at [141, 186] on icon at bounding box center [141, 189] width 12 height 12
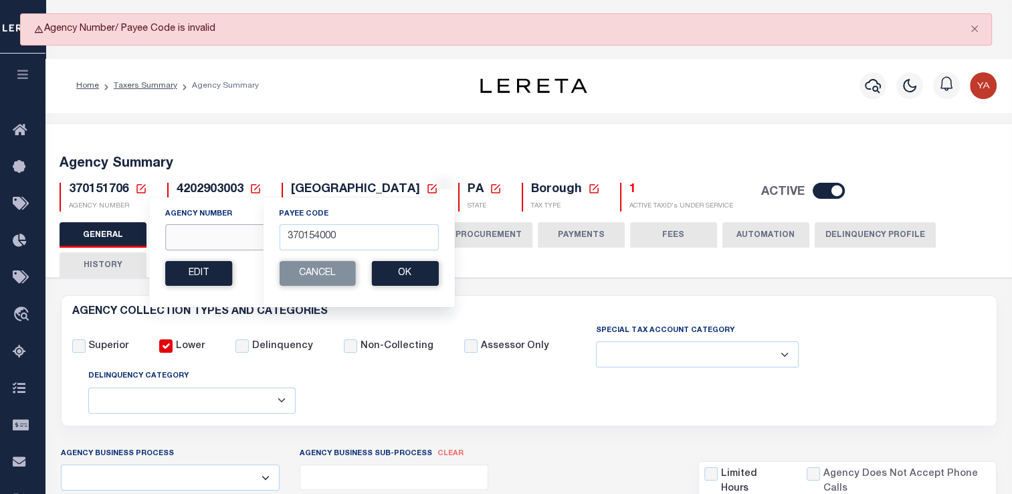
click at [217, 234] on input "Agency Number" at bounding box center [299, 237] width 269 height 26
paste input "370154000"
type input "370154000"
click at [389, 278] on button "Ok" at bounding box center [400, 273] width 67 height 25
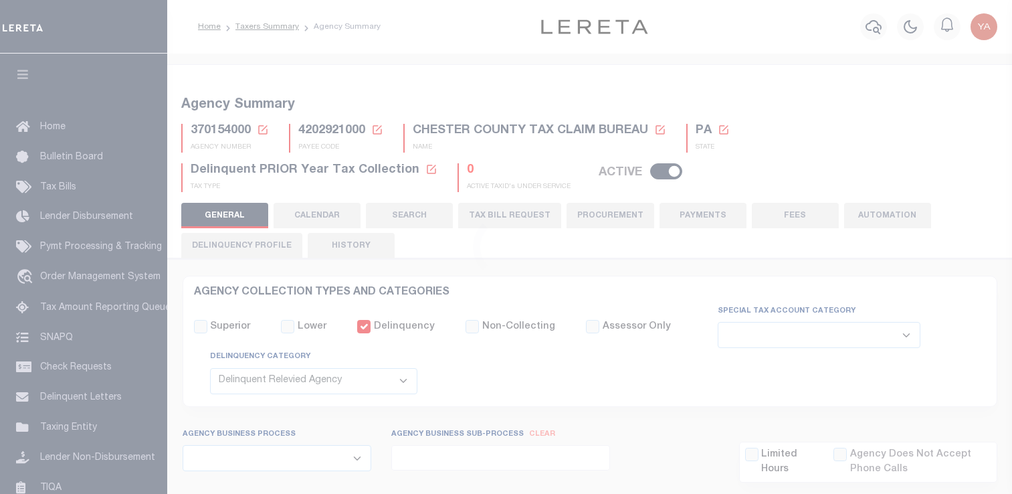
select select "1"
select select
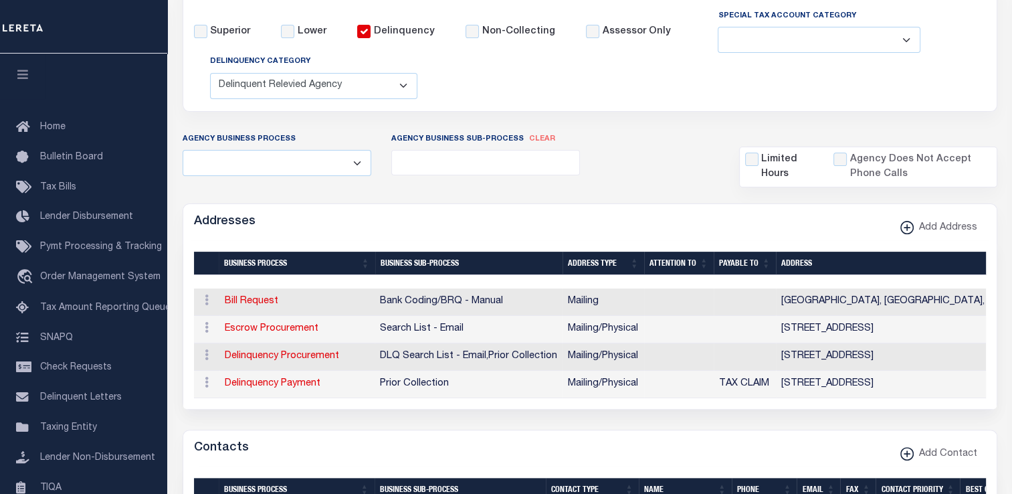
scroll to position [468, 0]
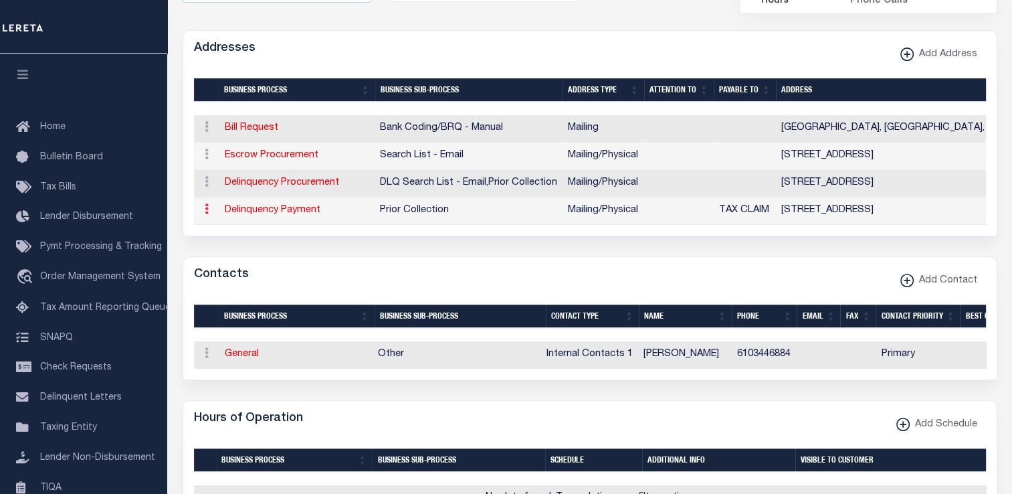
click at [206, 213] on icon at bounding box center [207, 208] width 4 height 11
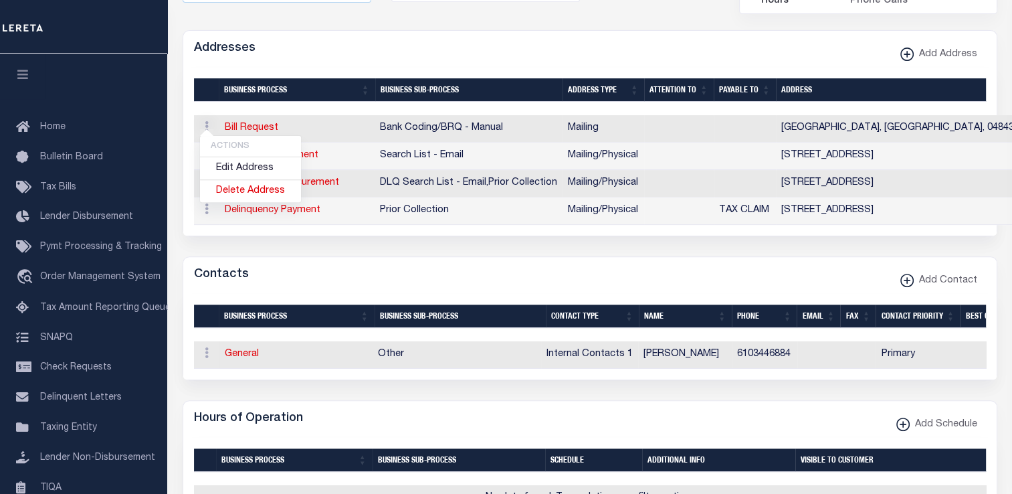
drag, startPoint x: 366, startPoint y: 233, endPoint x: 498, endPoint y: 263, distance: 135.3
click at [366, 233] on div "Selected 4 Results Items per page" at bounding box center [589, 152] width 813 height 168
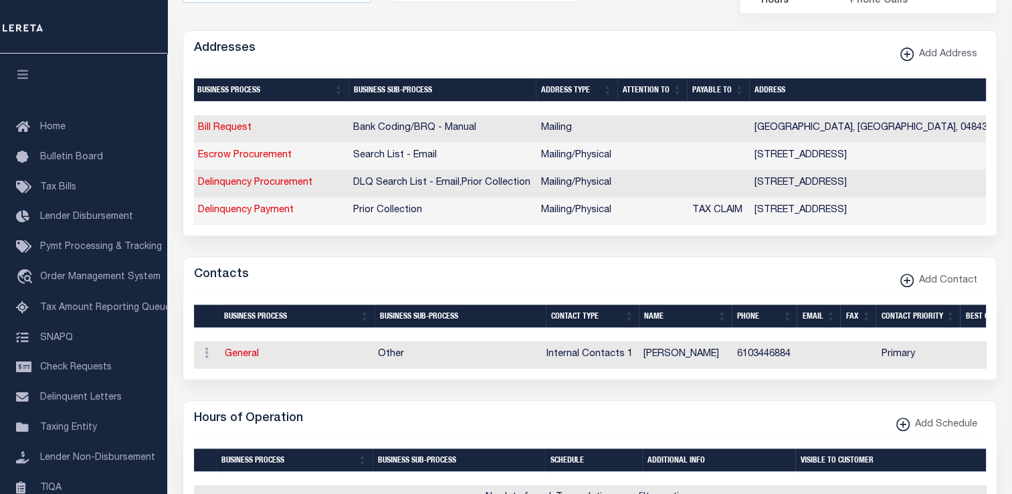
scroll to position [0, 0]
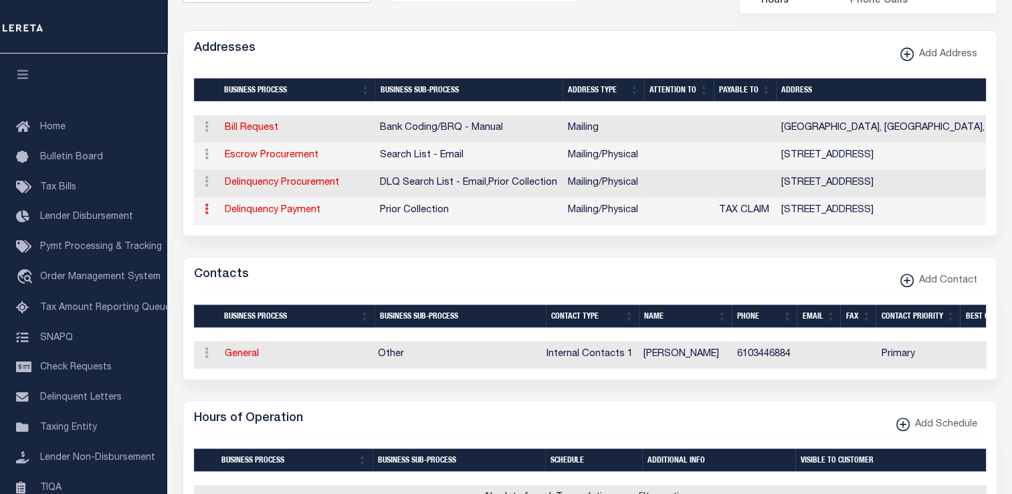
click at [203, 213] on link at bounding box center [206, 210] width 15 height 11
click at [243, 167] on link "Edit Address" at bounding box center [250, 168] width 101 height 22
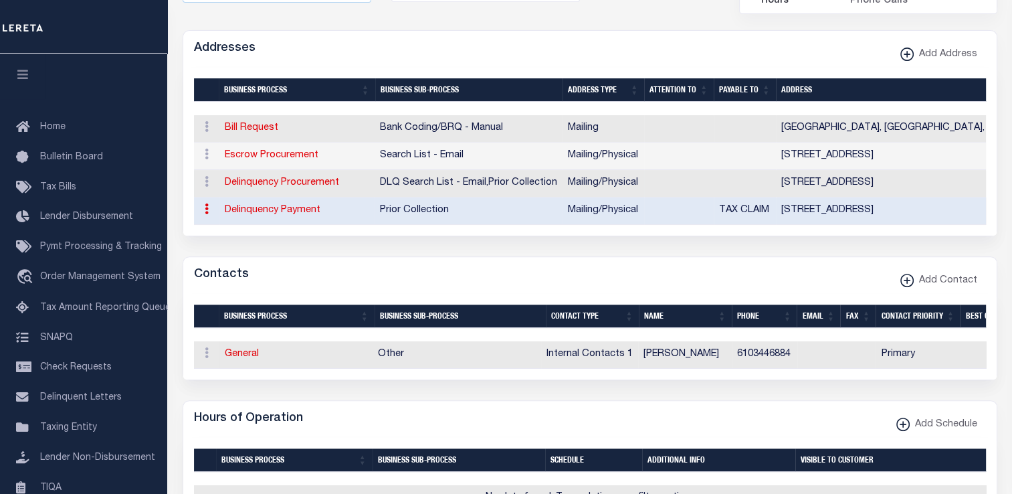
type input "313 W. MARKET STREET"
type input "SUITE 3602"
type input "WEST CHESTER"
select select "PA"
type input "19380-0991"
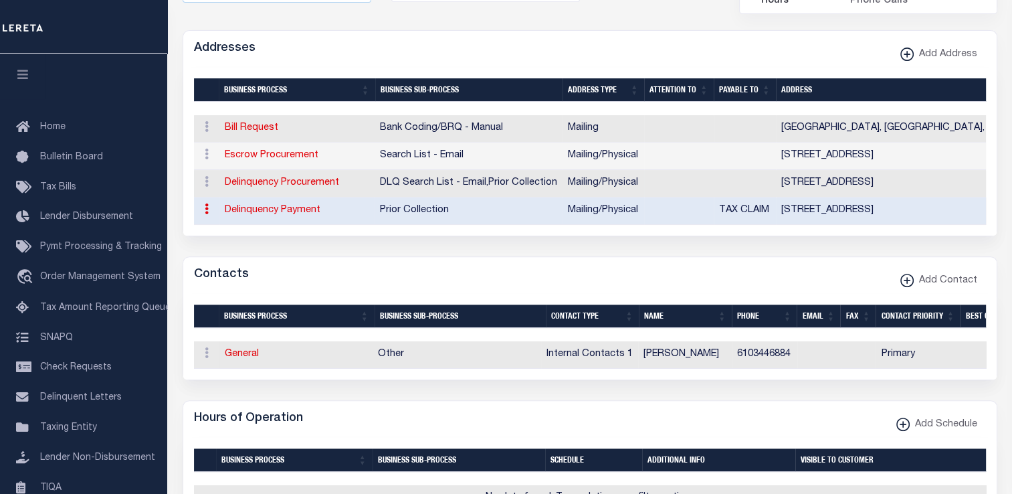
select select "5"
checkbox input "true"
type input "TAX CLAIM"
select select "5"
select select "27"
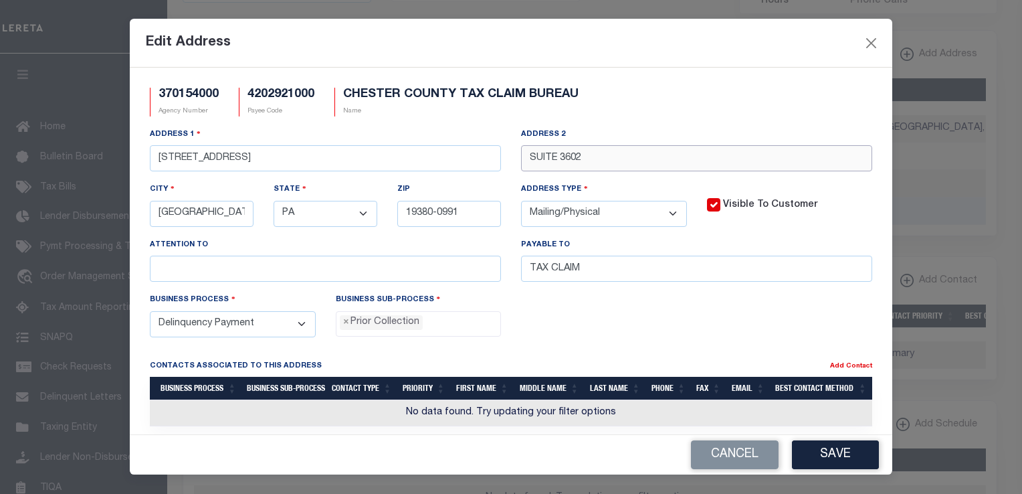
click at [594, 157] on input "SUITE 3602" at bounding box center [696, 158] width 351 height 26
type input "SUITE 3602 Test"
click at [824, 457] on button "Save" at bounding box center [835, 454] width 87 height 29
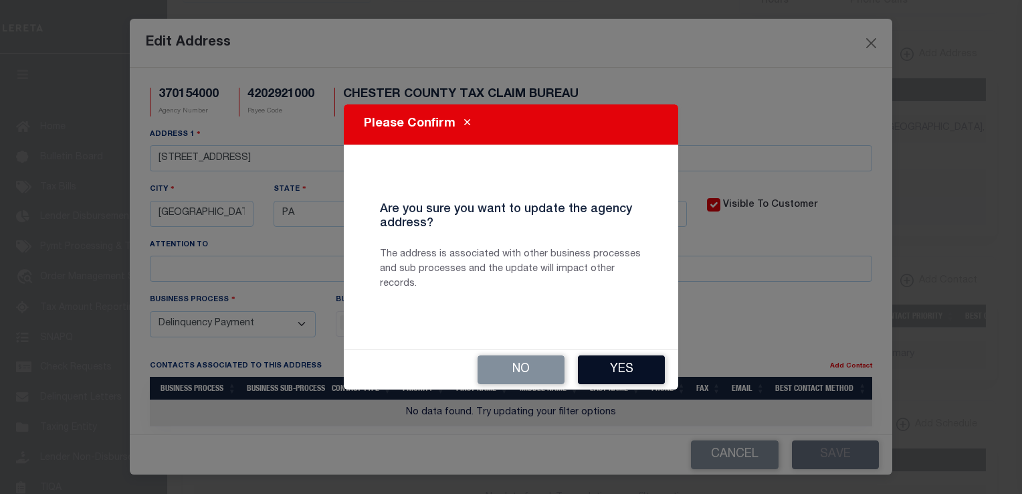
click at [631, 364] on button "Yes" at bounding box center [621, 369] width 87 height 29
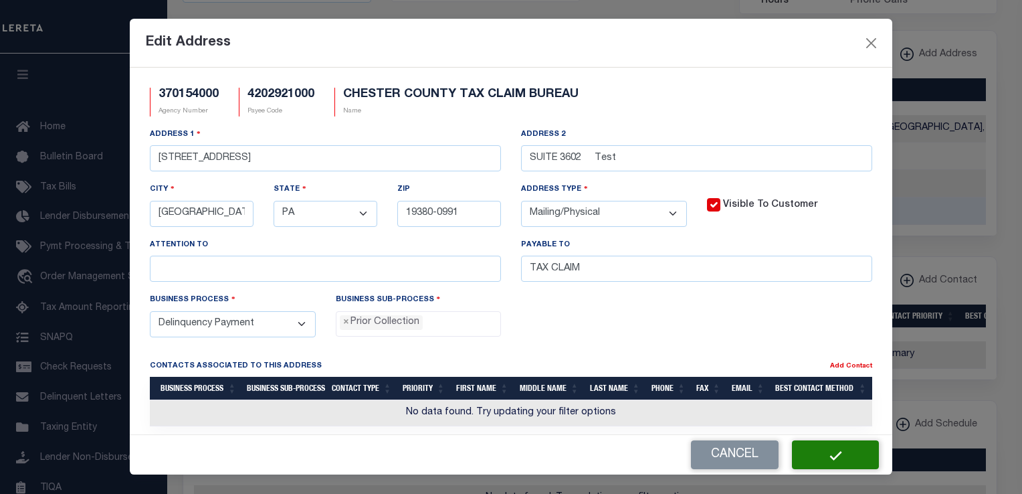
click at [843, 450] on div "Cancel" at bounding box center [511, 454] width 762 height 39
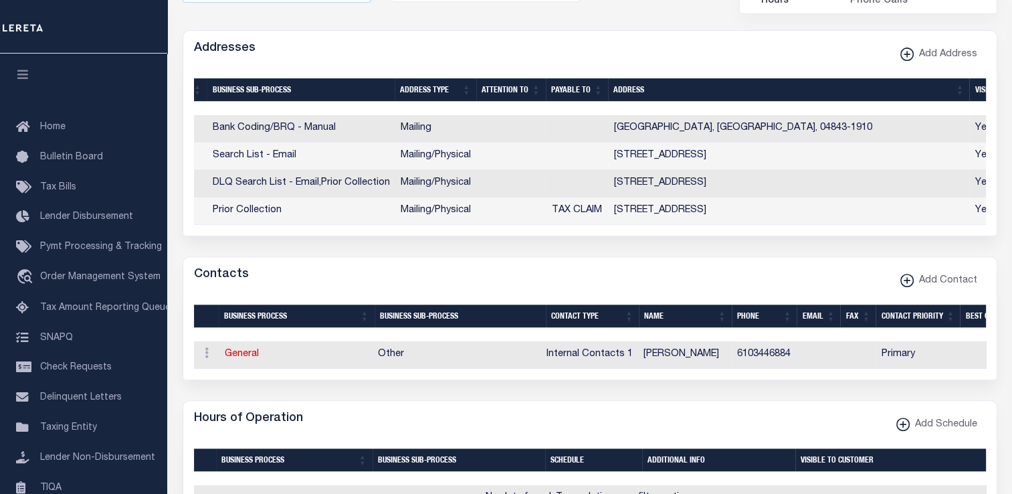
scroll to position [0, 193]
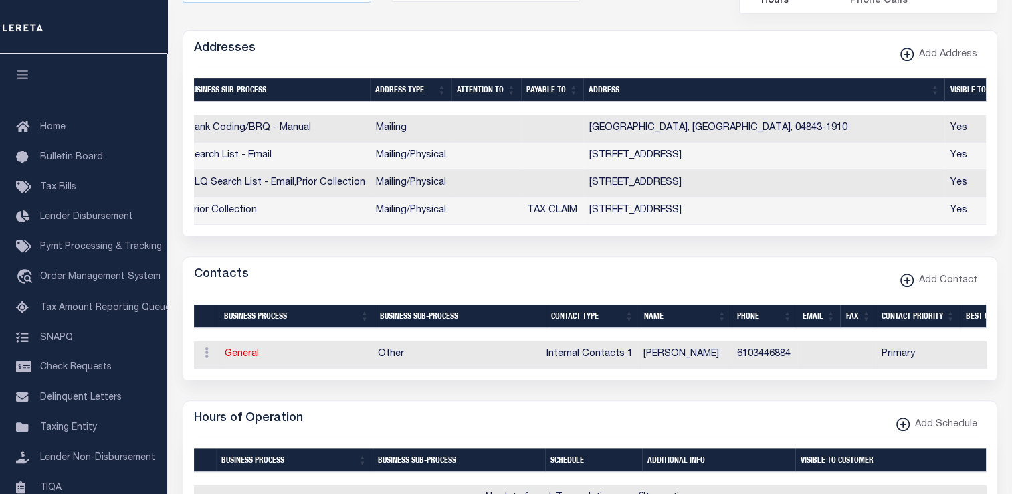
click at [764, 186] on td "[STREET_ADDRESS]" at bounding box center [763, 183] width 361 height 27
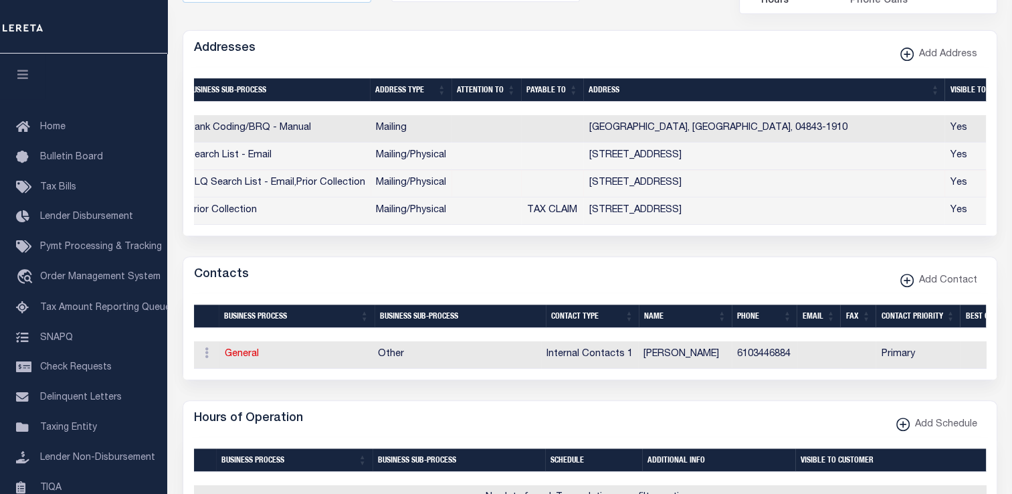
click at [764, 186] on td "[STREET_ADDRESS]" at bounding box center [763, 183] width 361 height 27
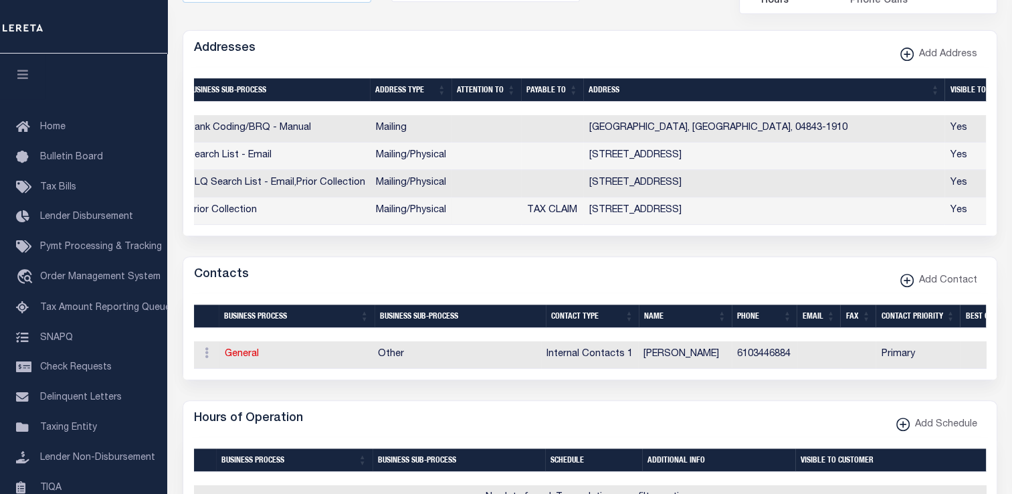
drag, startPoint x: 765, startPoint y: 186, endPoint x: 770, endPoint y: 209, distance: 23.4
click at [770, 209] on td "[STREET_ADDRESS]" at bounding box center [763, 210] width 361 height 27
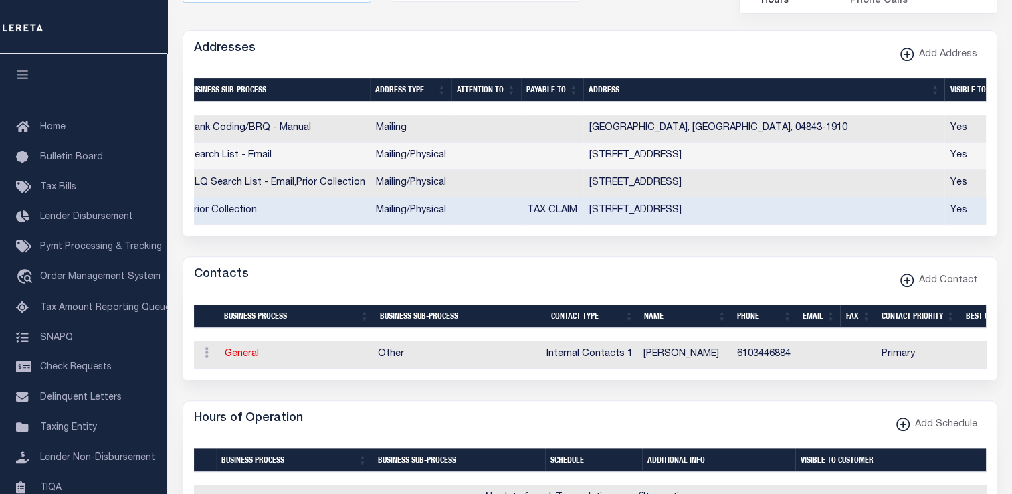
click at [770, 209] on td "[STREET_ADDRESS]" at bounding box center [763, 210] width 361 height 27
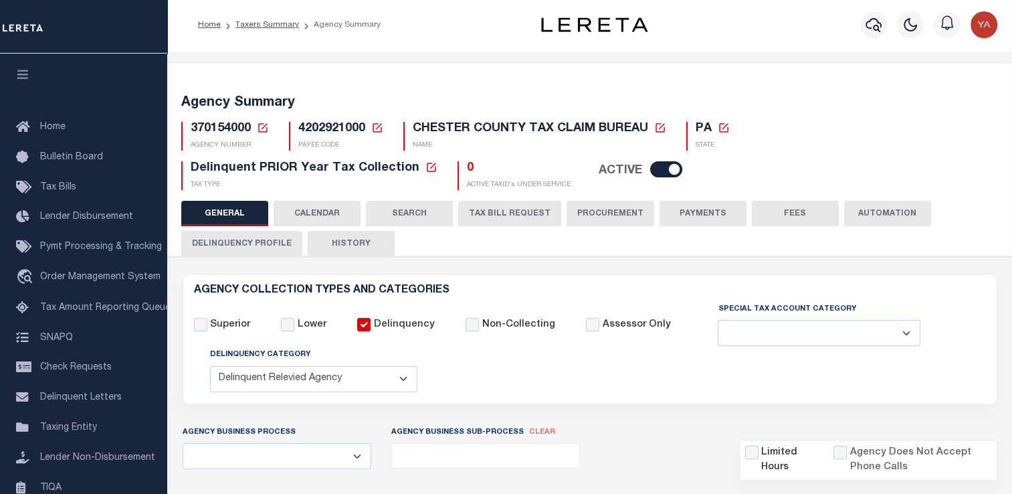
scroll to position [0, 0]
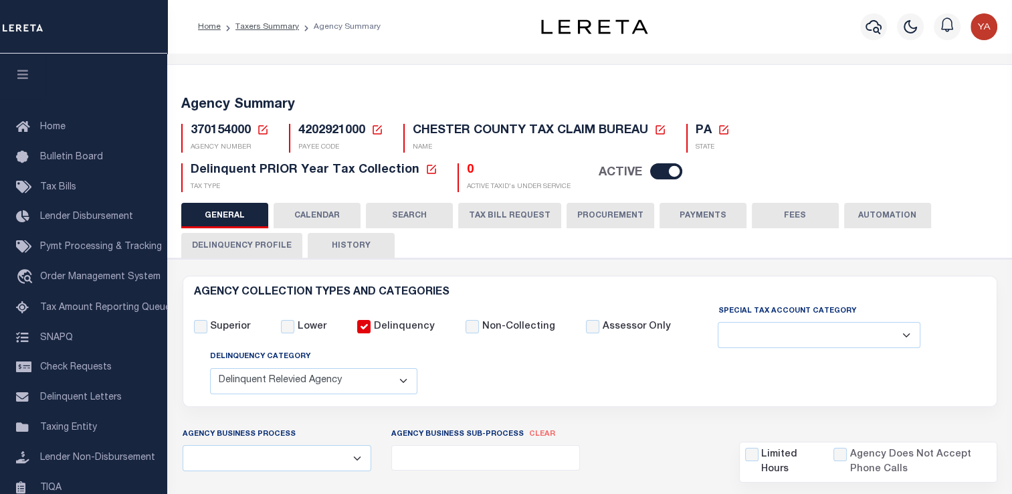
click at [229, 242] on button "Delinquency Profile" at bounding box center [241, 245] width 121 height 25
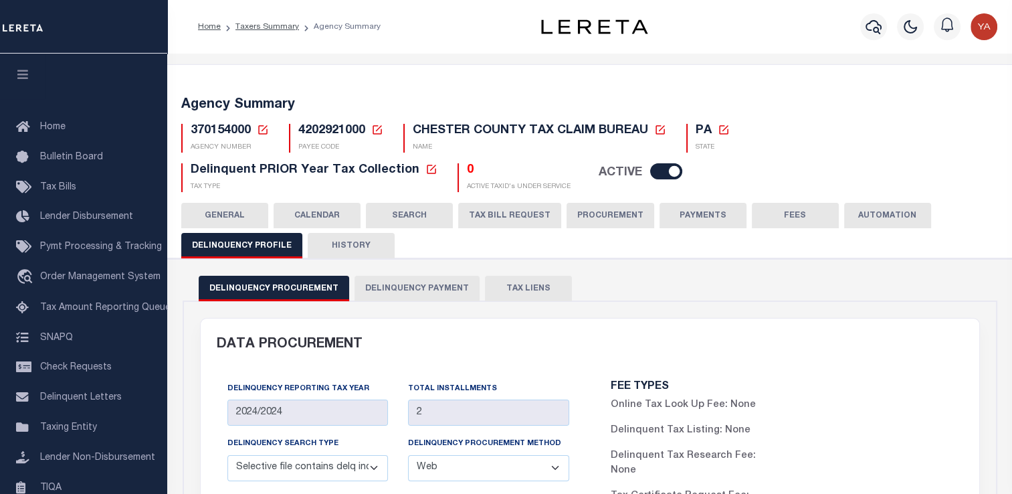
click at [399, 290] on button "Delinquency Payment" at bounding box center [416, 288] width 125 height 25
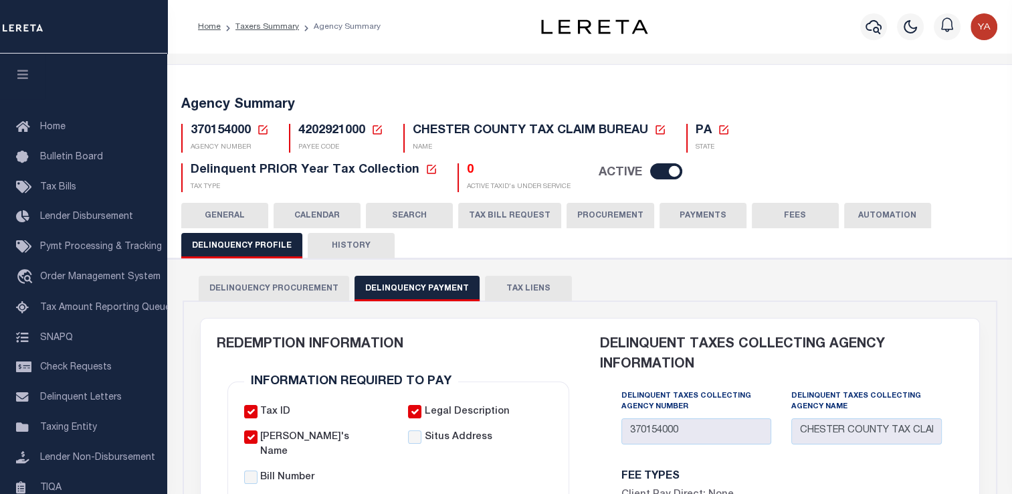
click at [441, 134] on span "CHESTER COUNTY TAX CLAIM BUREAU" at bounding box center [530, 130] width 235 height 12
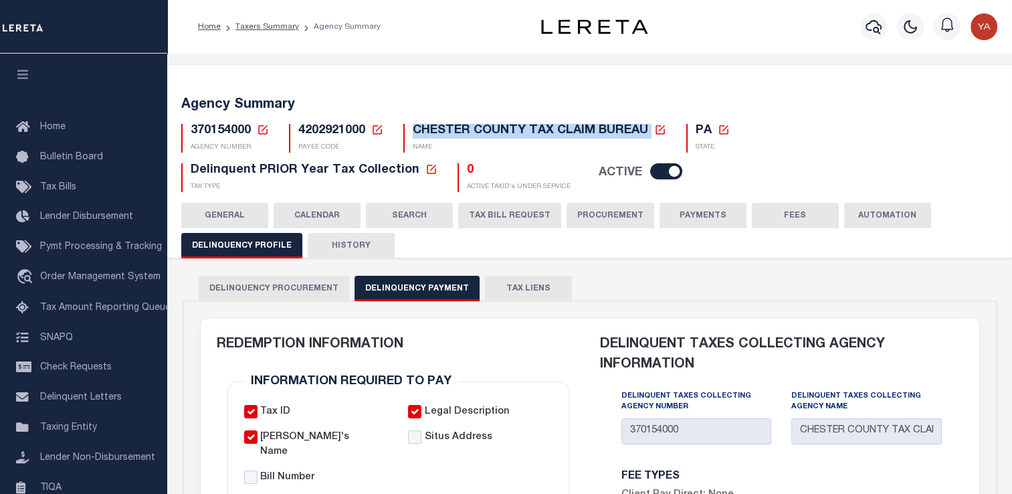
click at [441, 134] on span "CHESTER COUNTY TAX CLAIM BUREAU" at bounding box center [530, 130] width 235 height 12
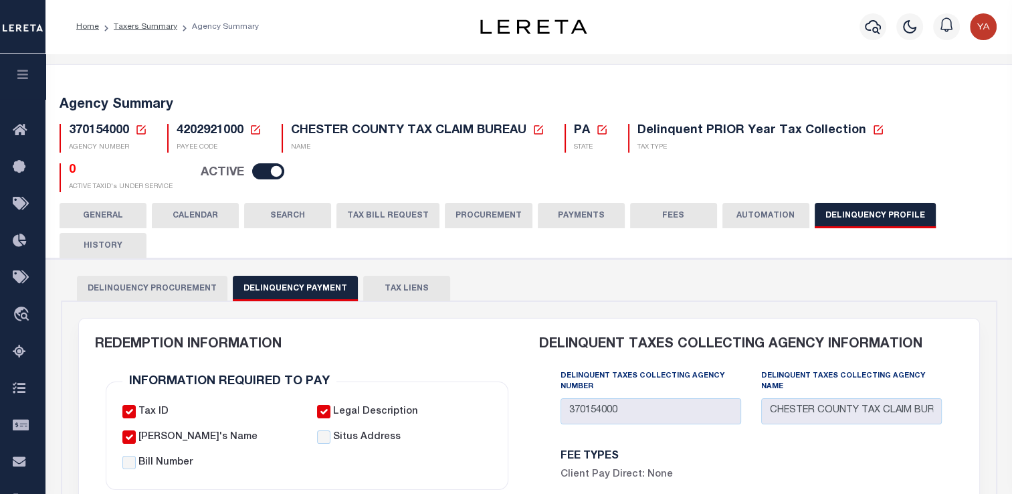
click at [409, 172] on div "370154000 Agency Number Edit Cancel Ok" at bounding box center [528, 152] width 959 height 79
click at [98, 211] on button "GENERAL" at bounding box center [103, 215] width 87 height 25
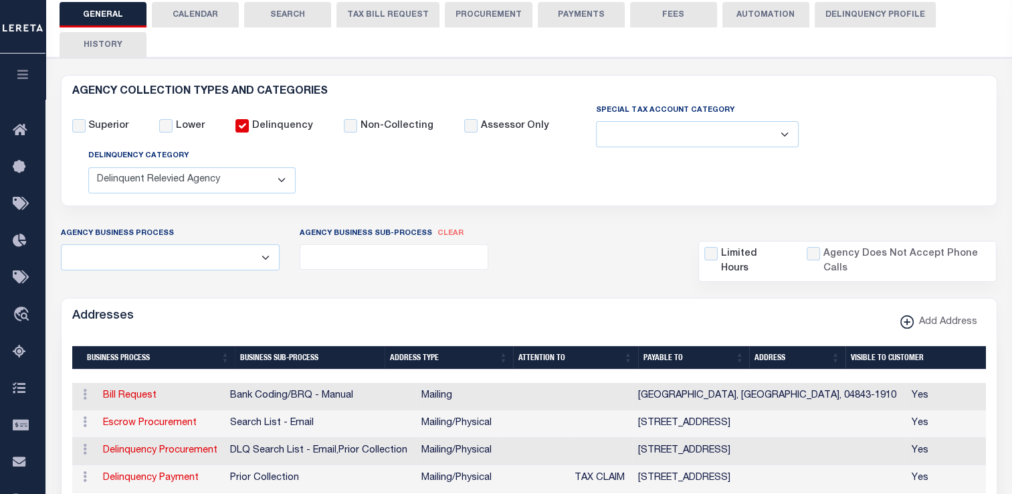
scroll to position [334, 0]
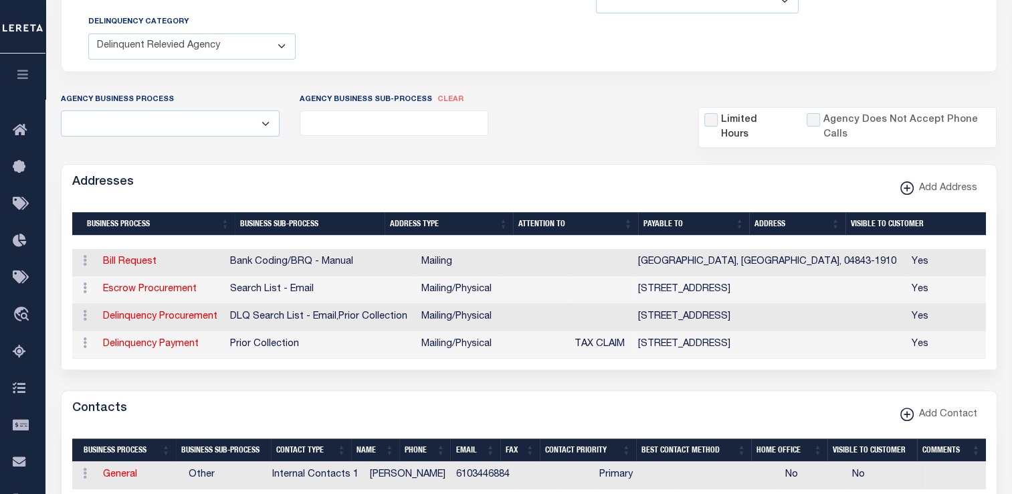
click at [679, 315] on td "[STREET_ADDRESS]" at bounding box center [770, 317] width 274 height 27
drag, startPoint x: 679, startPoint y: 315, endPoint x: 666, endPoint y: 344, distance: 31.4
click at [666, 344] on td "[STREET_ADDRESS]" at bounding box center [770, 344] width 274 height 27
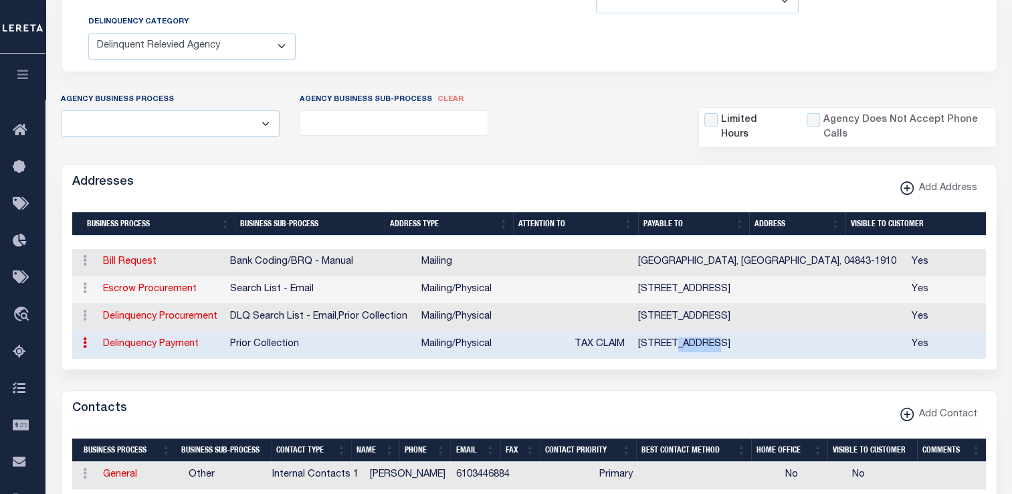
click at [666, 344] on td "[STREET_ADDRESS]" at bounding box center [770, 344] width 274 height 27
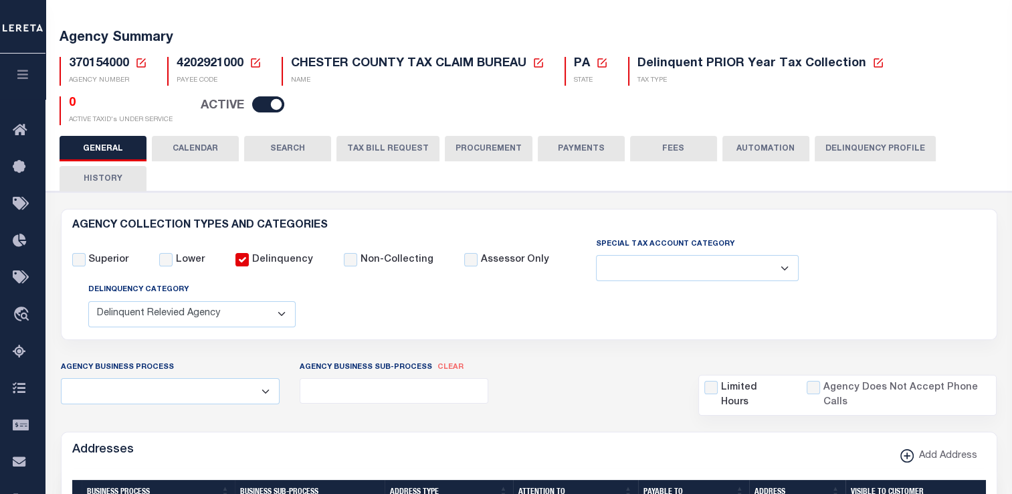
scroll to position [268, 0]
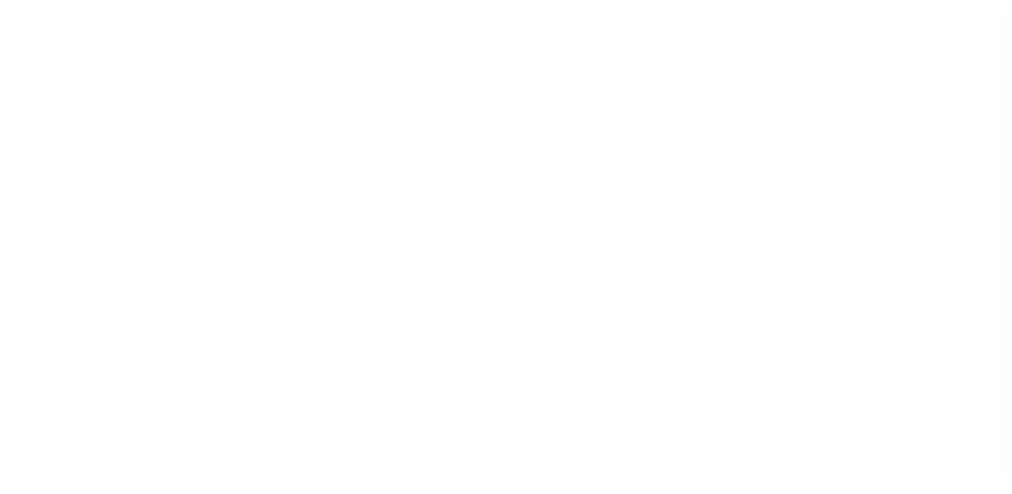
select select
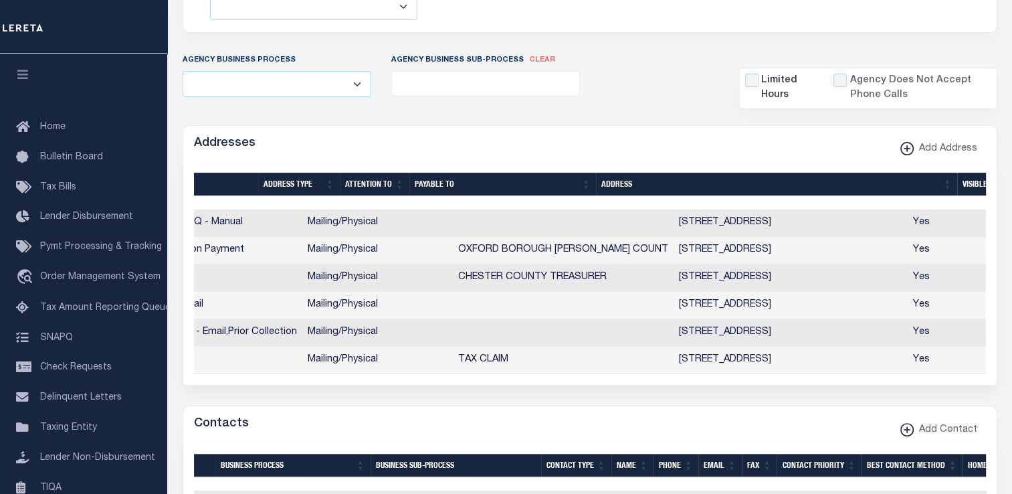
click at [789, 334] on td "[STREET_ADDRESS]" at bounding box center [790, 332] width 234 height 27
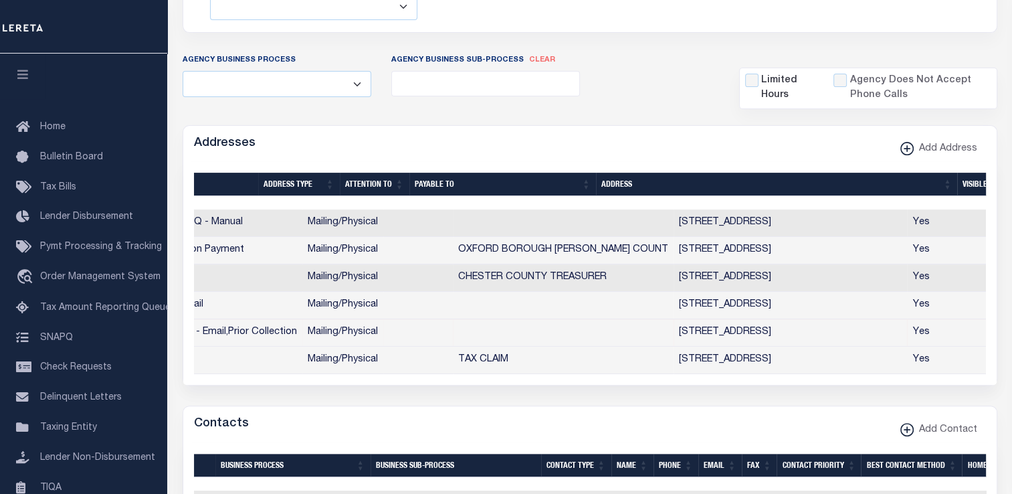
click at [789, 334] on td "[STREET_ADDRESS]" at bounding box center [790, 332] width 234 height 27
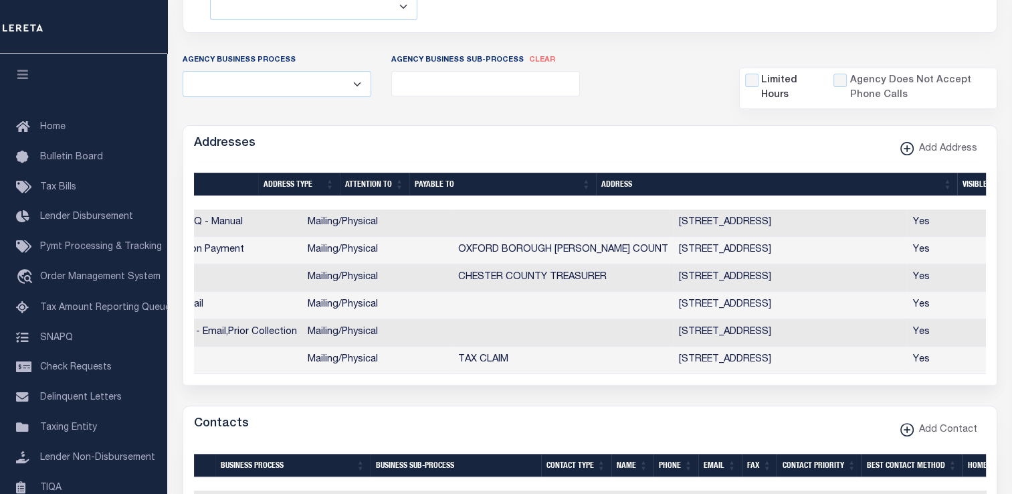
drag, startPoint x: 789, startPoint y: 334, endPoint x: 794, endPoint y: 356, distance: 21.9
click at [794, 356] on td "[STREET_ADDRESS]" at bounding box center [790, 359] width 234 height 27
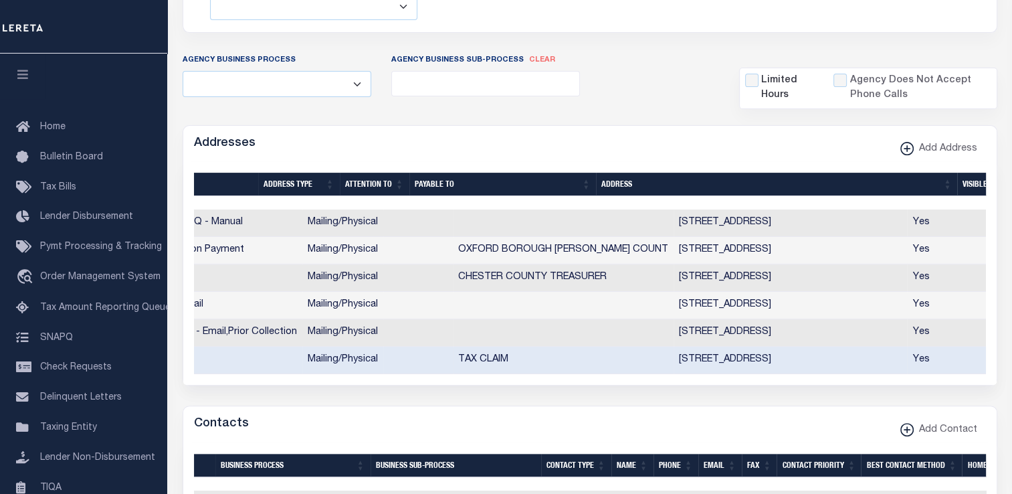
click at [794, 356] on td "[STREET_ADDRESS]" at bounding box center [790, 359] width 234 height 27
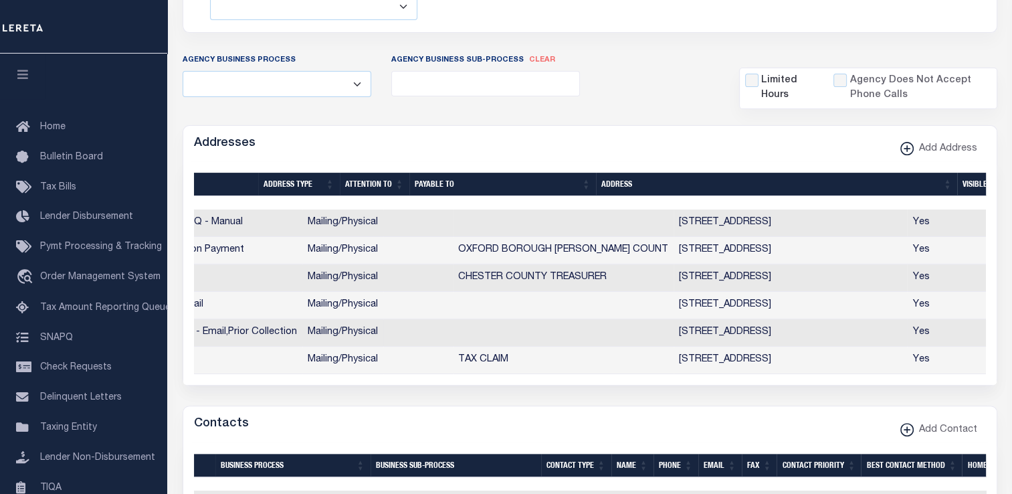
click at [781, 329] on td "[STREET_ADDRESS]" at bounding box center [790, 332] width 234 height 27
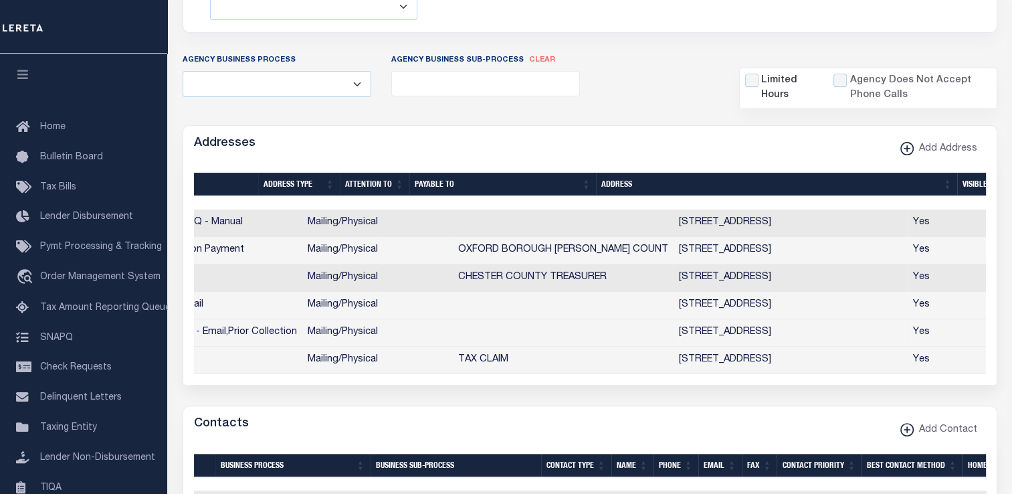
click at [781, 329] on td "[STREET_ADDRESS]" at bounding box center [790, 332] width 234 height 27
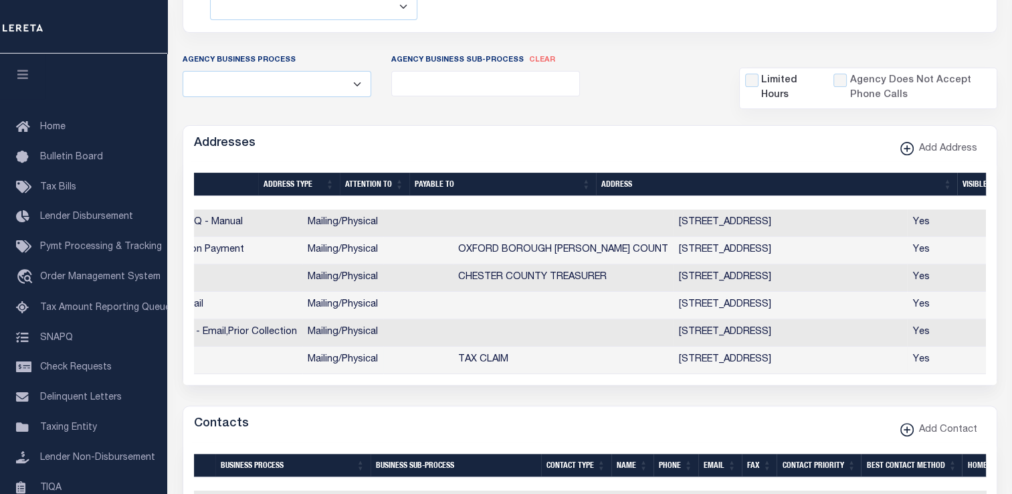
drag, startPoint x: 781, startPoint y: 329, endPoint x: 781, endPoint y: 362, distance: 32.8
click at [781, 362] on td "[STREET_ADDRESS]" at bounding box center [790, 359] width 234 height 27
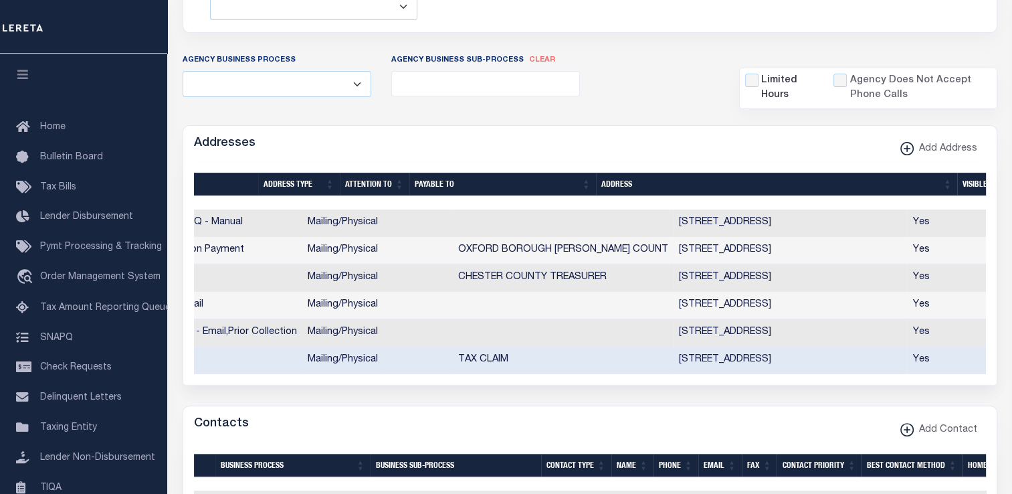
click at [781, 362] on td "[STREET_ADDRESS]" at bounding box center [790, 359] width 234 height 27
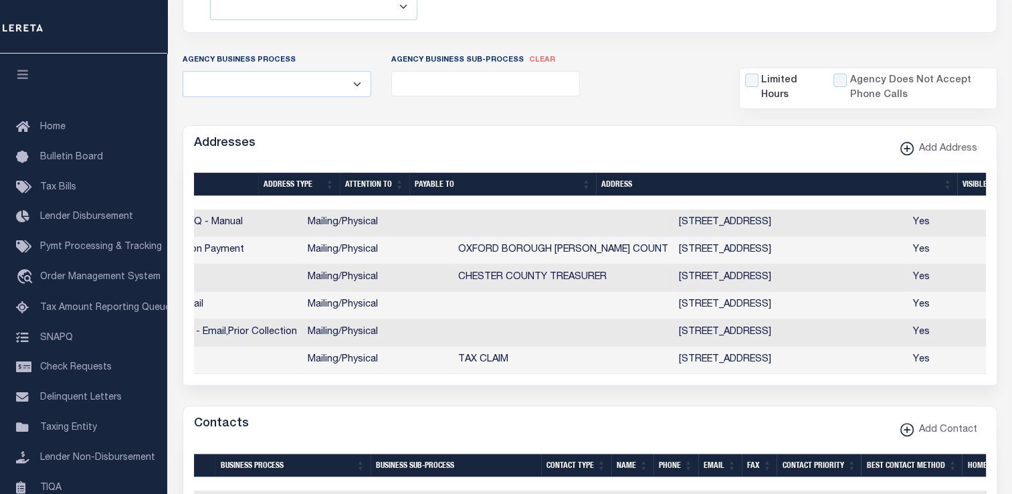
drag, startPoint x: 781, startPoint y: 362, endPoint x: 780, endPoint y: 337, distance: 24.8
click at [780, 337] on td "[STREET_ADDRESS]" at bounding box center [790, 332] width 234 height 27
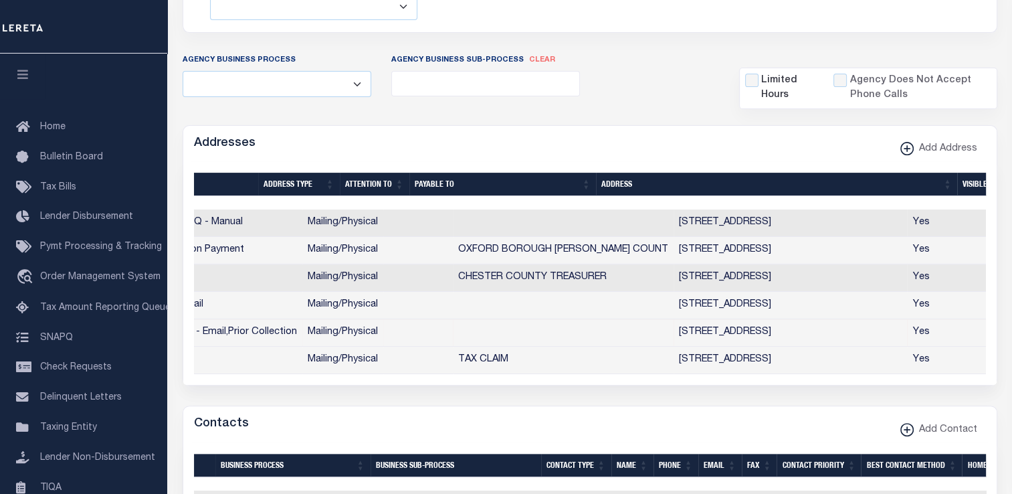
click at [780, 337] on td "[STREET_ADDRESS]" at bounding box center [790, 332] width 234 height 27
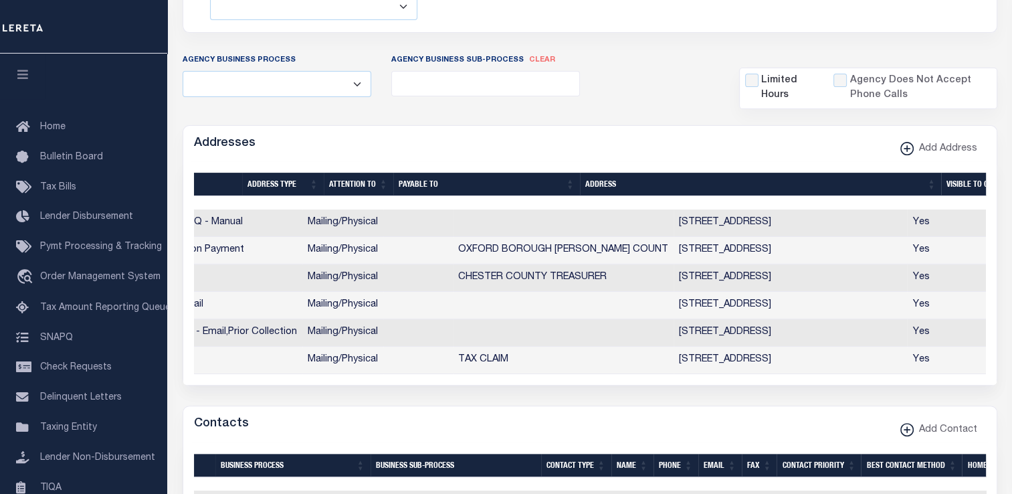
scroll to position [0, 302]
drag, startPoint x: 853, startPoint y: 332, endPoint x: 880, endPoint y: 333, distance: 26.8
click at [880, 333] on td "[STREET_ADDRESS]" at bounding box center [790, 332] width 234 height 27
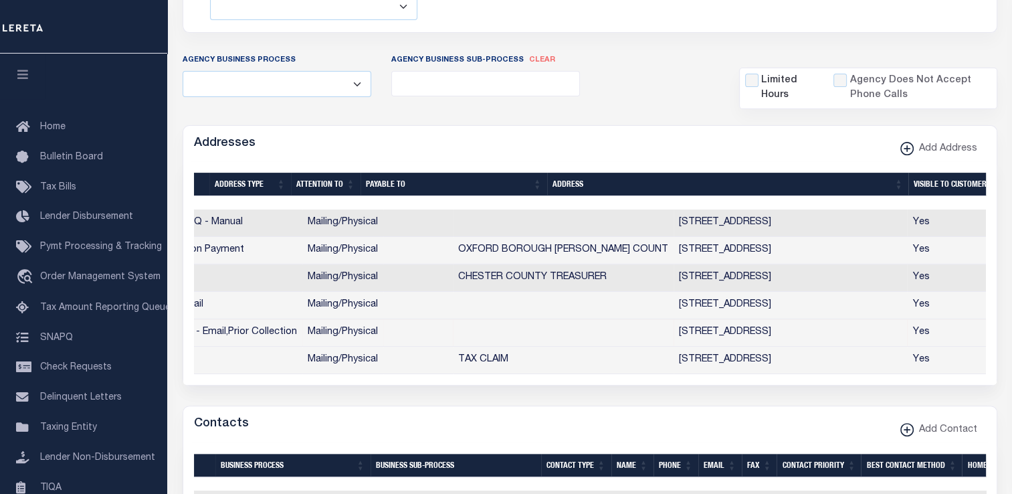
drag, startPoint x: 872, startPoint y: 338, endPoint x: 674, endPoint y: 399, distance: 207.1
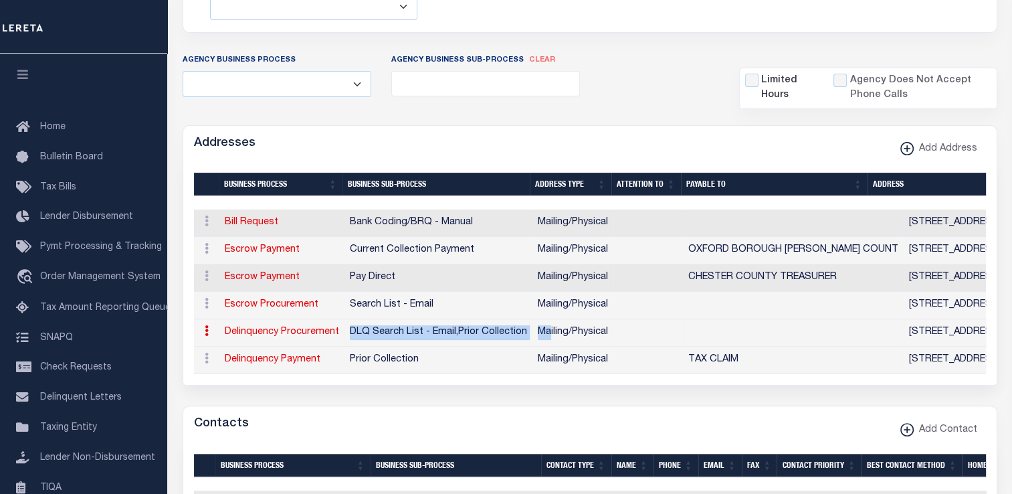
drag, startPoint x: 348, startPoint y: 333, endPoint x: 547, endPoint y: 326, distance: 198.8
click at [547, 326] on tr "ACTIONS View Address Delinquency Procurement DLQ Search List - Email , Prior Co…" at bounding box center [705, 332] width 1022 height 27
click at [205, 331] on icon at bounding box center [207, 330] width 4 height 11
click at [209, 362] on link at bounding box center [206, 359] width 15 height 11
click at [203, 304] on link at bounding box center [206, 305] width 15 height 11
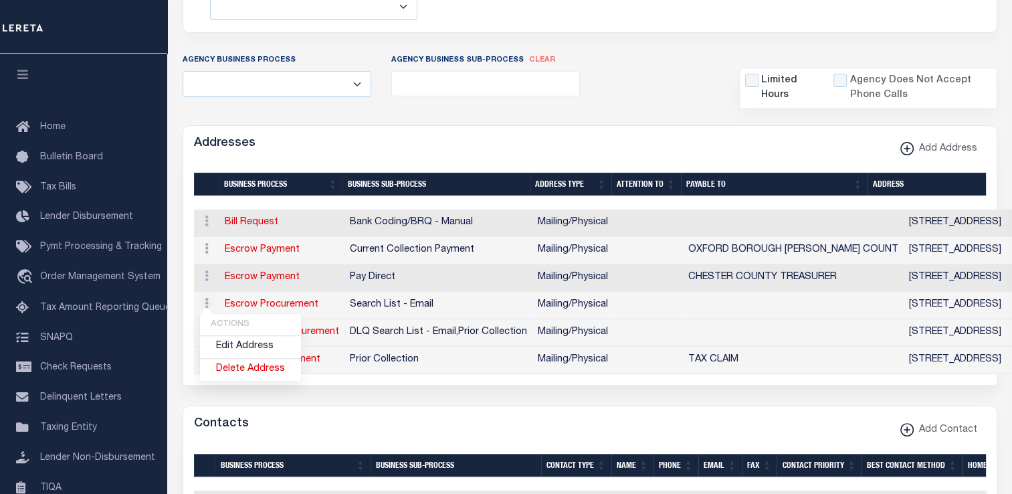
click at [341, 419] on div "Contacts Add Contact" at bounding box center [589, 424] width 813 height 37
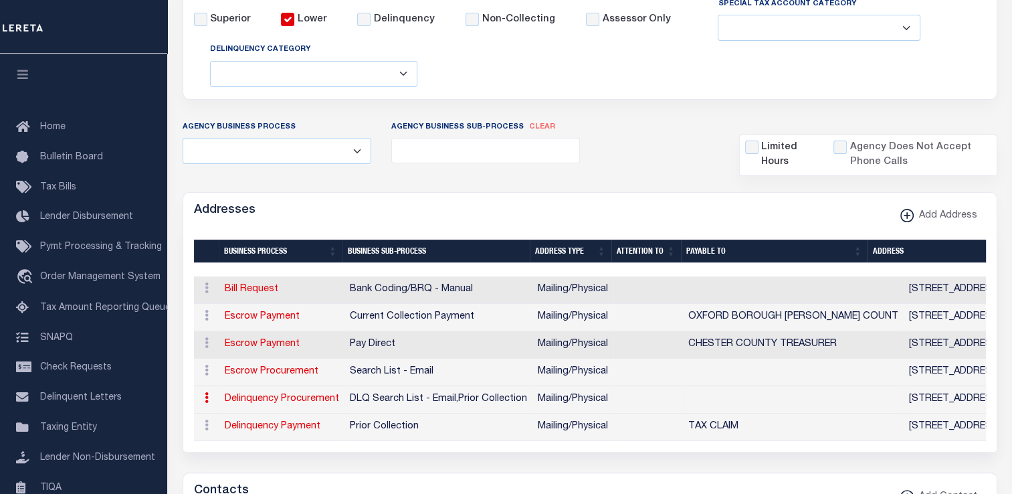
scroll to position [334, 0]
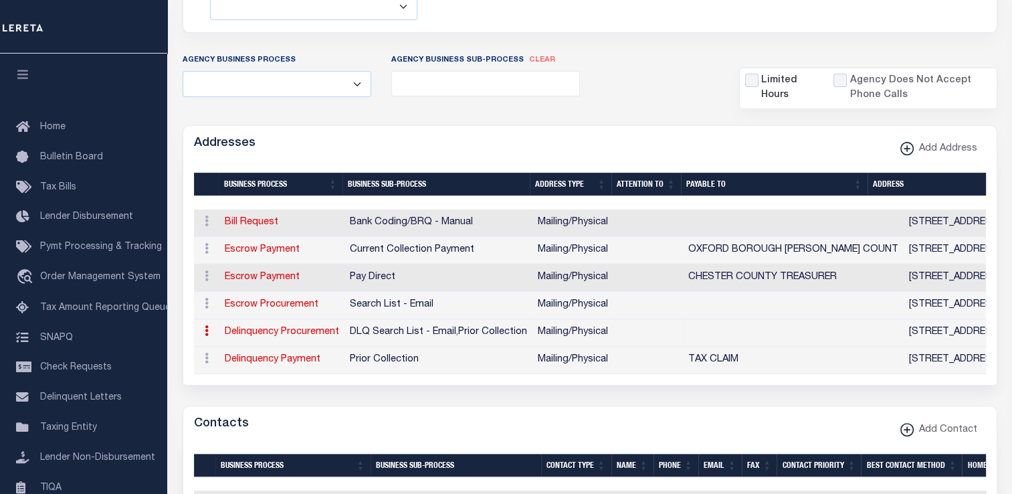
click at [206, 334] on icon at bounding box center [207, 330] width 4 height 11
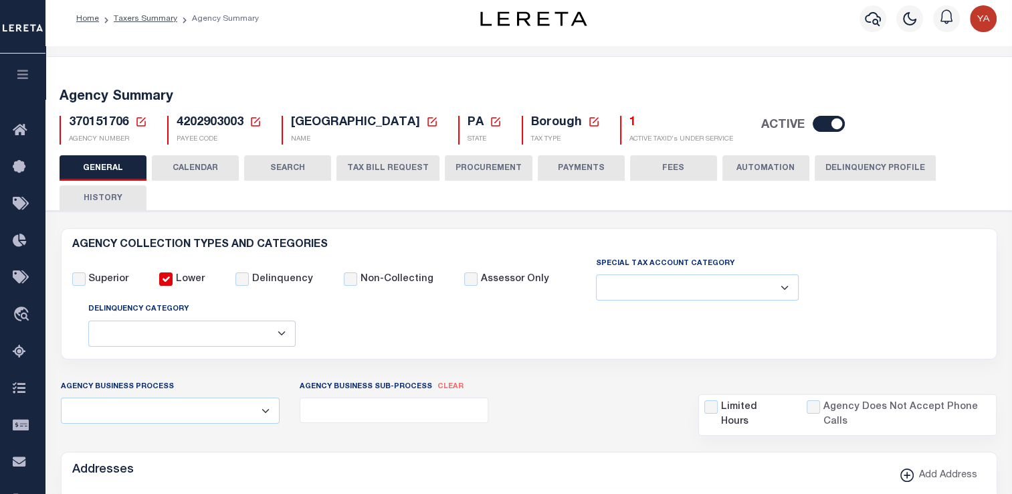
scroll to position [0, 0]
